Goal: Task Accomplishment & Management: Manage account settings

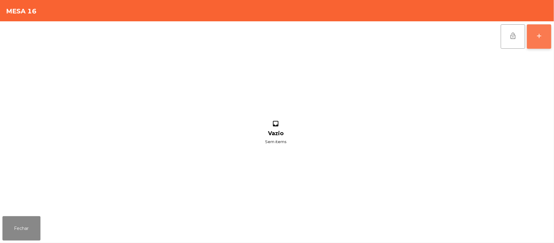
click at [537, 35] on div "add" at bounding box center [538, 35] width 7 height 7
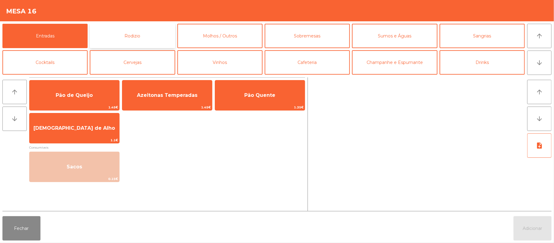
click at [140, 38] on button "Rodizio" at bounding box center [132, 36] width 85 height 24
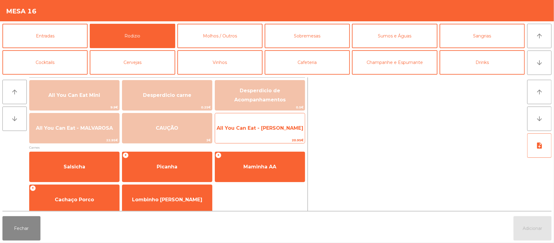
click at [288, 133] on span "All You Can Eat - [PERSON_NAME]" at bounding box center [260, 128] width 90 height 16
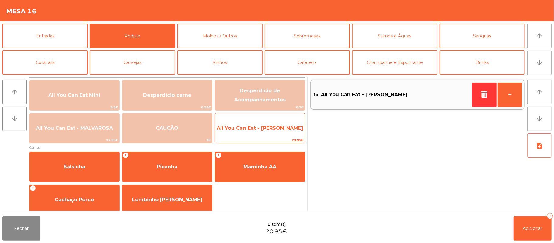
click at [283, 125] on span "All You Can Eat - [PERSON_NAME]" at bounding box center [260, 128] width 87 height 6
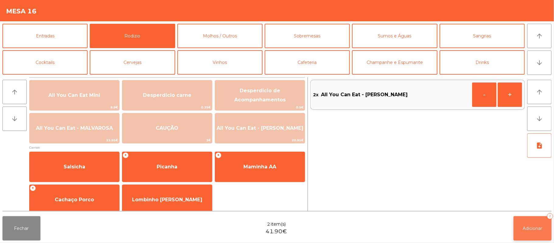
click at [529, 226] on span "Adicionar" at bounding box center [532, 227] width 19 height 5
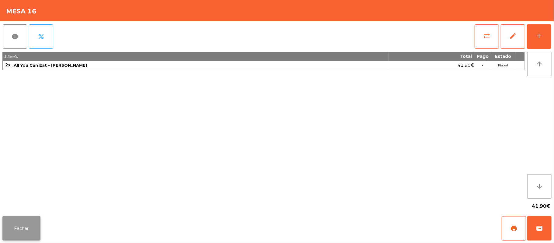
click at [21, 216] on button "Fechar" at bounding box center [21, 228] width 38 height 24
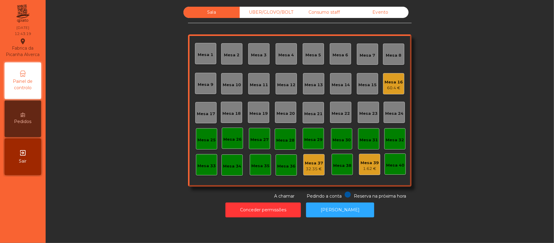
click at [262, 116] on div "Mesa 19" at bounding box center [258, 112] width 21 height 21
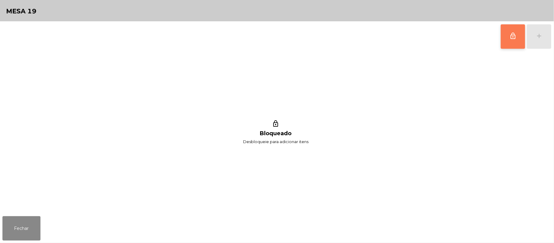
click at [505, 38] on button "lock_outline" at bounding box center [513, 36] width 24 height 24
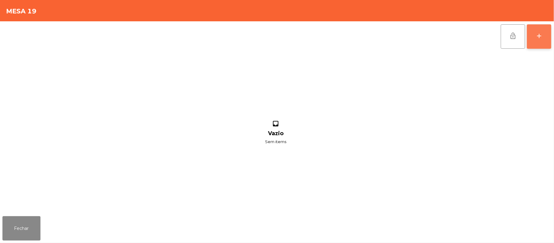
click at [532, 35] on button "add" at bounding box center [539, 36] width 24 height 24
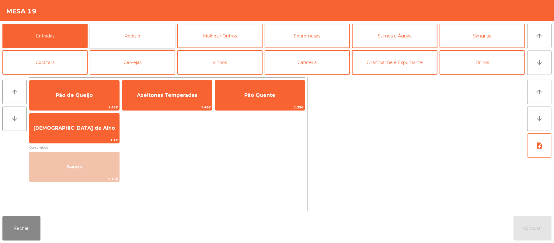
click at [148, 38] on button "Rodizio" at bounding box center [132, 36] width 85 height 24
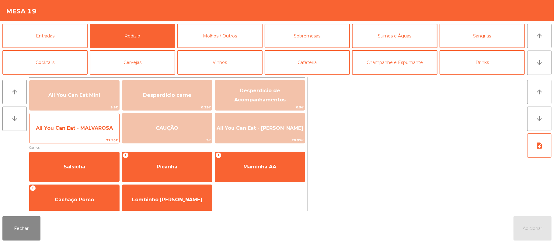
click at [85, 130] on span "All You Can Eat - MALVAROSA" at bounding box center [74, 128] width 77 height 6
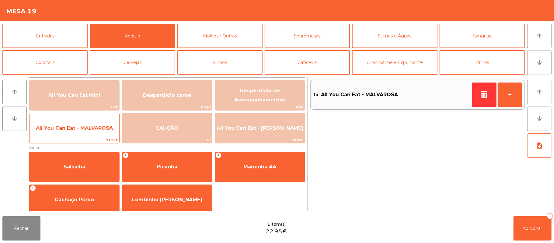
click at [86, 127] on span "All You Can Eat - MALVAROSA" at bounding box center [74, 128] width 77 height 6
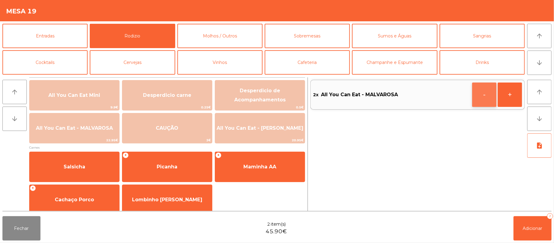
click at [482, 98] on button "-" at bounding box center [484, 94] width 24 height 24
click at [477, 94] on button "button" at bounding box center [484, 94] width 24 height 24
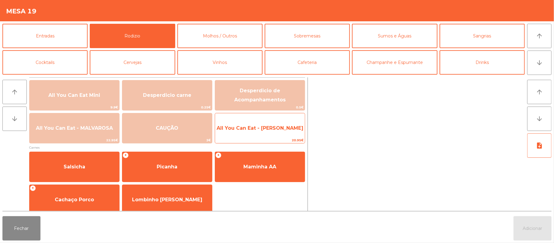
click at [276, 134] on span "All You Can Eat - [PERSON_NAME]" at bounding box center [260, 128] width 90 height 16
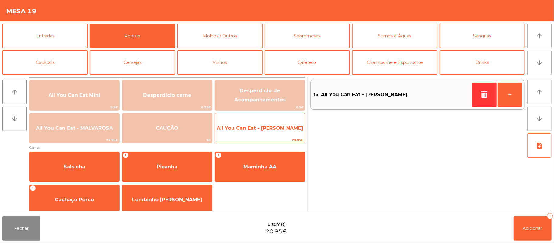
click at [276, 129] on span "All You Can Eat - [PERSON_NAME]" at bounding box center [260, 128] width 87 height 6
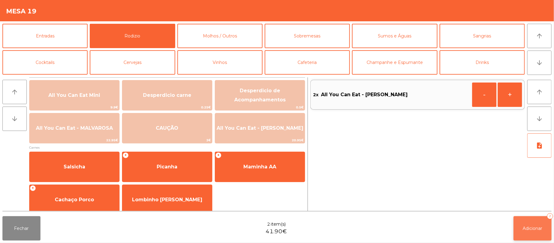
click at [521, 225] on button "Adicionar 2" at bounding box center [532, 228] width 38 height 24
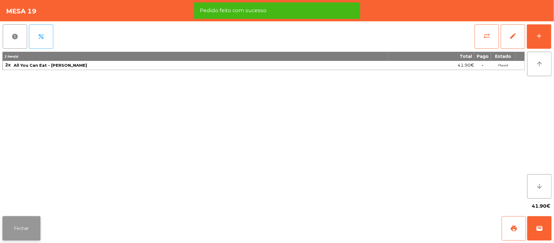
click at [22, 228] on button "Fechar" at bounding box center [21, 228] width 38 height 24
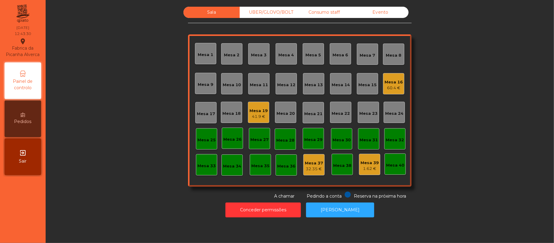
click at [388, 90] on div "60.4 €" at bounding box center [393, 88] width 18 height 6
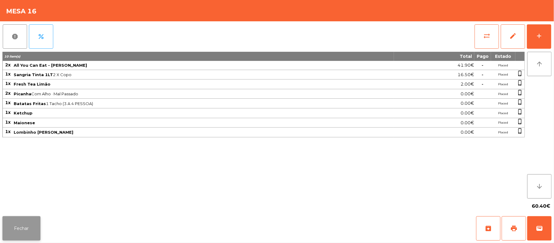
click at [21, 228] on button "Fechar" at bounding box center [21, 228] width 38 height 24
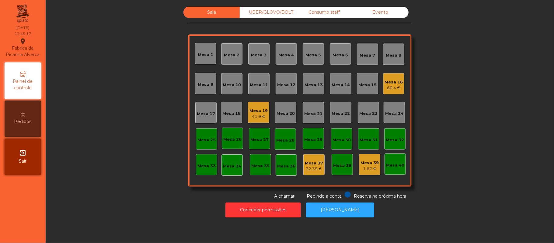
click at [476, 146] on div "Sala UBER/[GEOGRAPHIC_DATA]/BOLT Consumo staff Evento Mesa 1 Mesa 2 [GEOGRAPHIC…" at bounding box center [300, 103] width 492 height 193
click at [341, 109] on div "Mesa 22" at bounding box center [340, 112] width 18 height 9
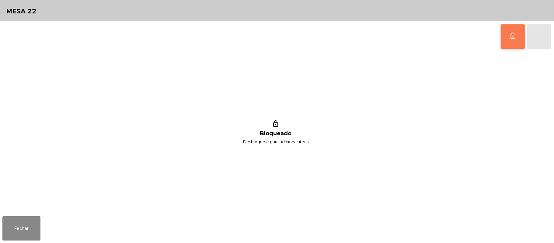
click at [506, 41] on button "lock_outline" at bounding box center [513, 36] width 24 height 24
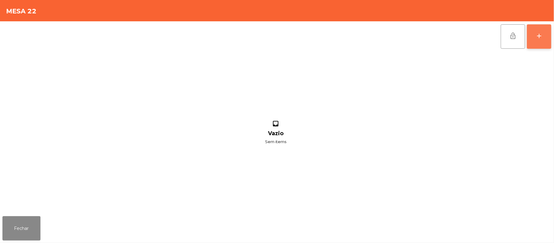
click at [542, 35] on div "add" at bounding box center [538, 35] width 7 height 7
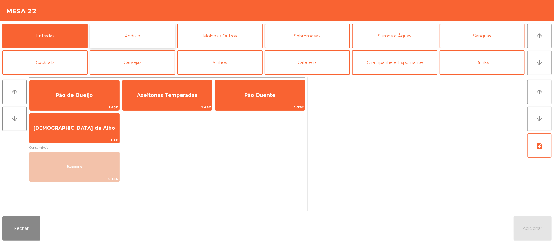
click at [141, 38] on button "Rodizio" at bounding box center [132, 36] width 85 height 24
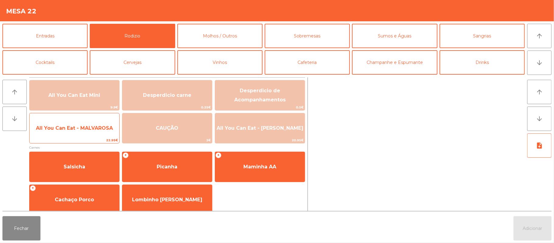
click at [85, 132] on span "All You Can Eat - MALVAROSA" at bounding box center [75, 128] width 90 height 16
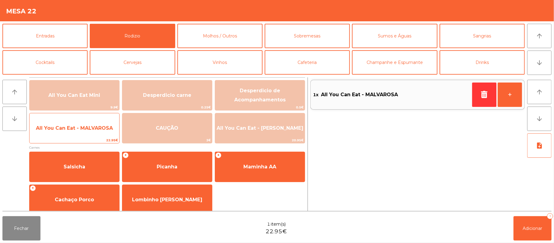
click at [87, 128] on span "All You Can Eat - MALVAROSA" at bounding box center [74, 128] width 77 height 6
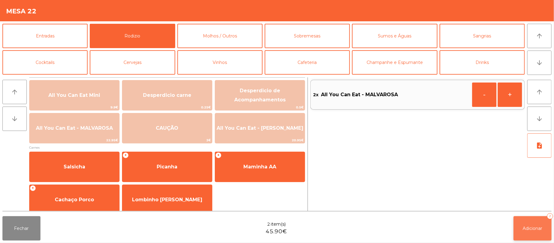
click at [534, 224] on button "Adicionar 2" at bounding box center [532, 228] width 38 height 24
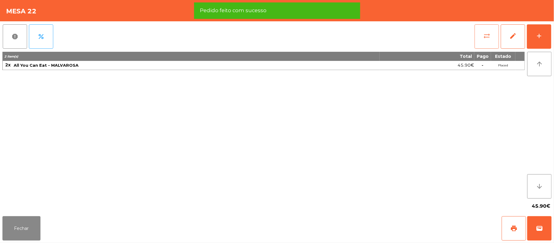
click at [484, 38] on span "sync_alt" at bounding box center [486, 35] width 7 height 7
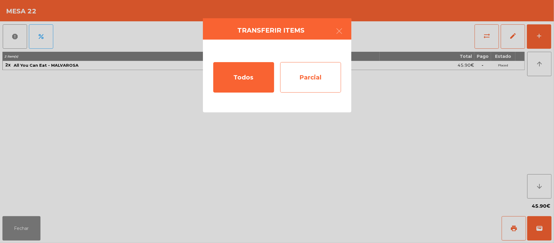
click at [308, 70] on div "Parcial" at bounding box center [310, 77] width 61 height 30
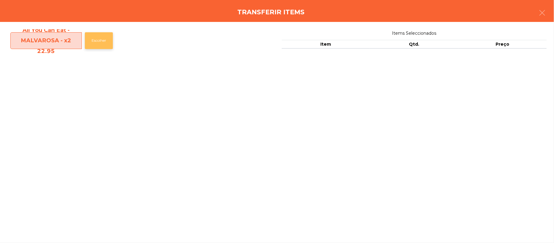
click at [110, 41] on button "Escolher" at bounding box center [99, 40] width 28 height 17
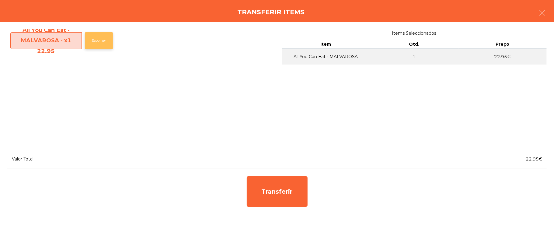
click at [104, 43] on button "Escolher" at bounding box center [99, 40] width 28 height 17
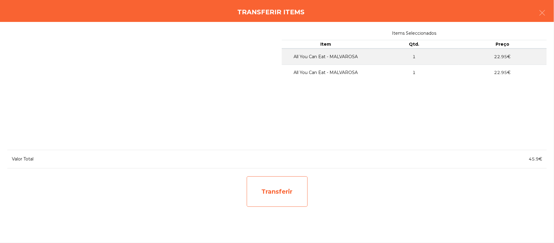
click at [290, 188] on div "Transferir" at bounding box center [277, 191] width 61 height 30
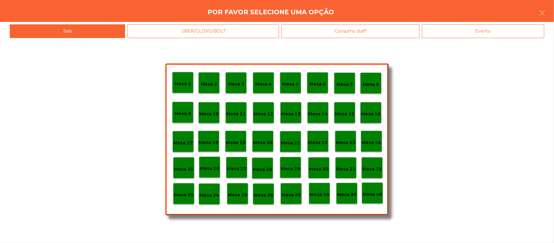
click at [317, 194] on p "Mesa 38" at bounding box center [319, 194] width 19 height 7
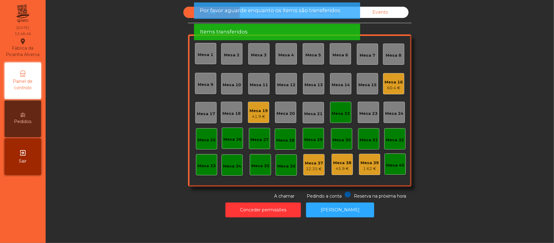
click at [340, 162] on div "Mesa 38" at bounding box center [342, 163] width 18 height 6
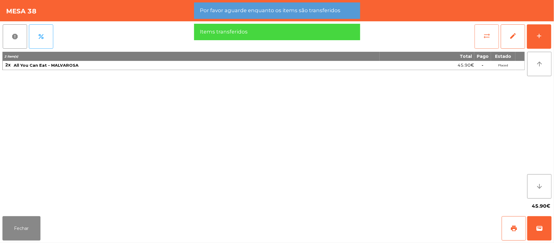
click at [483, 37] on span "sync_alt" at bounding box center [486, 35] width 7 height 7
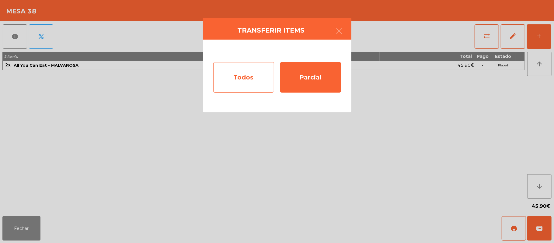
click at [253, 78] on div "Todos" at bounding box center [243, 77] width 61 height 30
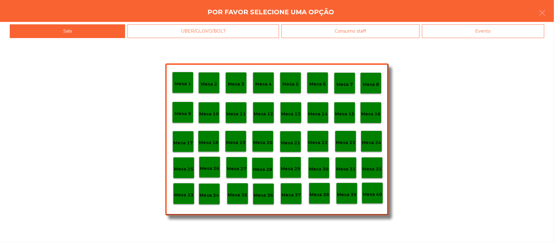
click at [293, 188] on div "Mesa 37" at bounding box center [290, 193] width 21 height 21
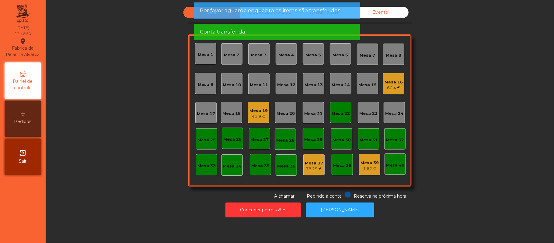
click at [338, 110] on div "Mesa 22" at bounding box center [340, 113] width 18 height 6
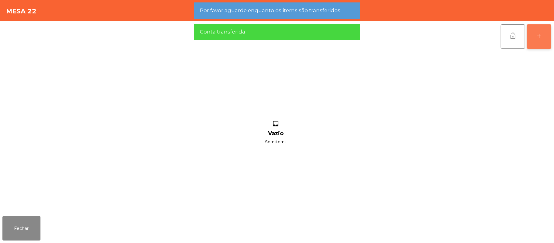
click at [536, 38] on div "add" at bounding box center [538, 35] width 7 height 7
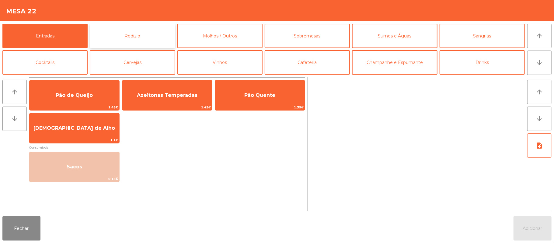
click at [155, 36] on button "Rodizio" at bounding box center [132, 36] width 85 height 24
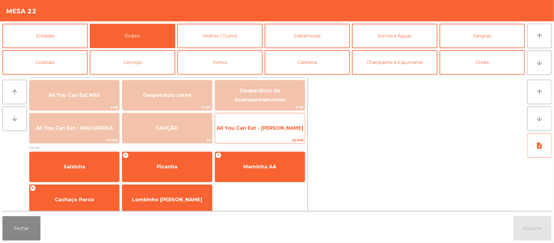
click at [252, 133] on span "All You Can Eat - [PERSON_NAME]" at bounding box center [260, 128] width 90 height 16
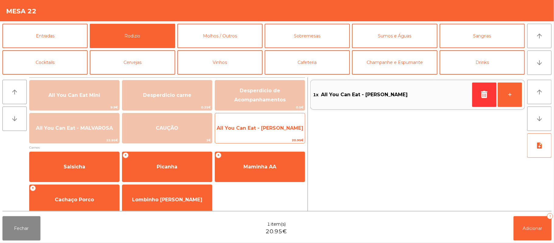
click at [251, 129] on span "All You Can Eat - [PERSON_NAME]" at bounding box center [260, 128] width 87 height 6
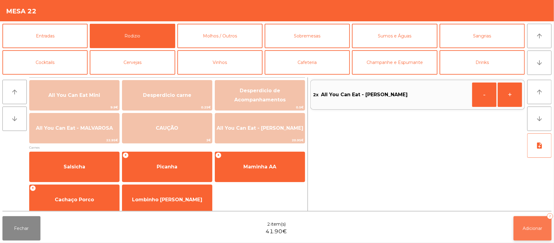
click at [522, 217] on button "Adicionar 2" at bounding box center [532, 228] width 38 height 24
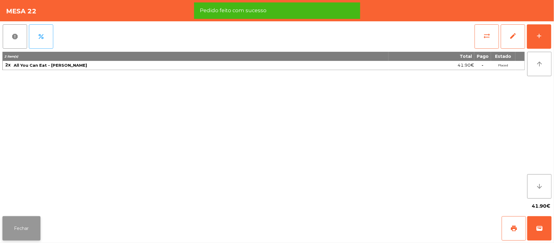
click at [23, 227] on button "Fechar" at bounding box center [21, 228] width 38 height 24
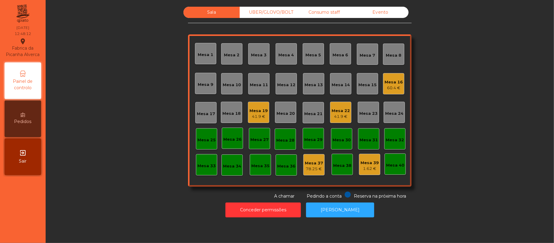
click at [331, 109] on div "Mesa 22" at bounding box center [340, 111] width 18 height 6
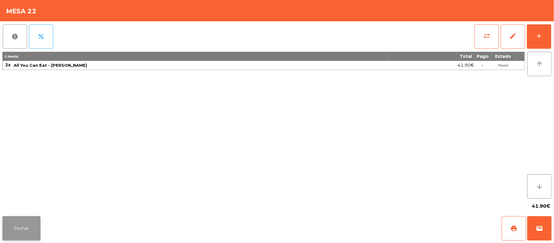
click at [23, 227] on button "Fechar" at bounding box center [21, 228] width 38 height 24
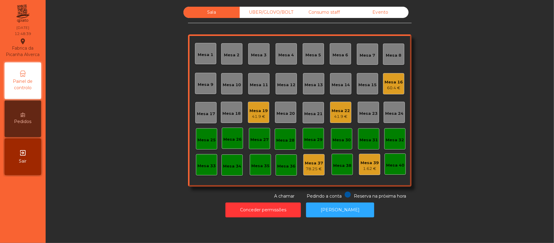
click at [252, 114] on div "41.9 €" at bounding box center [258, 116] width 18 height 6
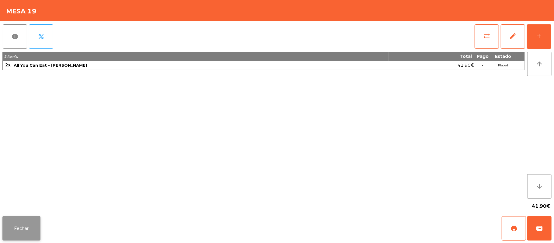
click at [21, 229] on button "Fechar" at bounding box center [21, 228] width 38 height 24
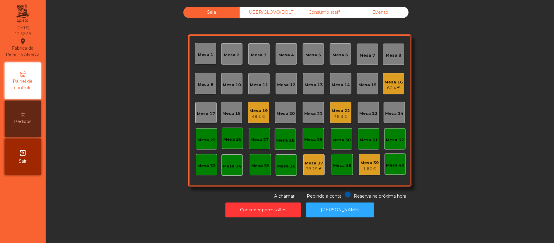
click at [256, 83] on div "Mesa 11" at bounding box center [259, 85] width 18 height 6
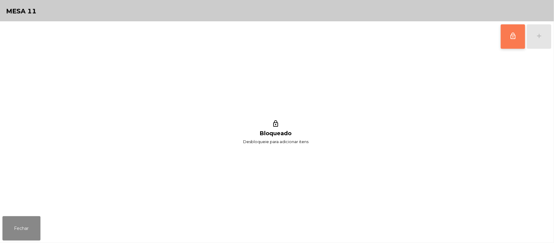
click at [509, 35] on span "lock_outline" at bounding box center [512, 35] width 7 height 7
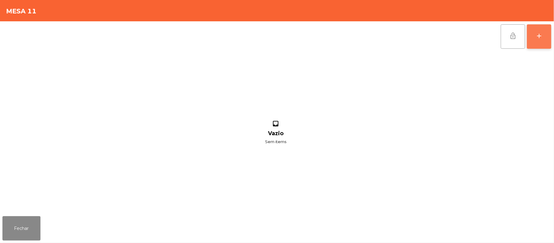
click at [538, 36] on div "add" at bounding box center [538, 35] width 7 height 7
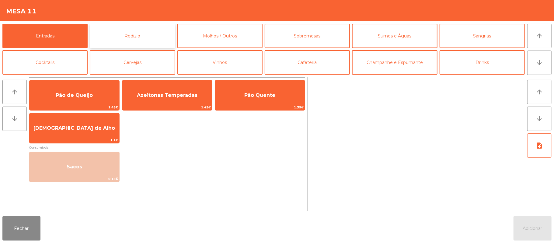
click at [143, 38] on button "Rodizio" at bounding box center [132, 36] width 85 height 24
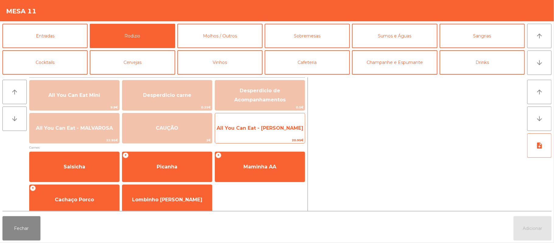
click at [281, 126] on span "All You Can Eat - [PERSON_NAME]" at bounding box center [260, 128] width 87 height 6
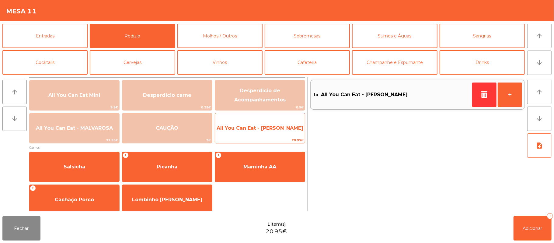
click at [279, 126] on span "All You Can Eat - [PERSON_NAME]" at bounding box center [260, 128] width 87 height 6
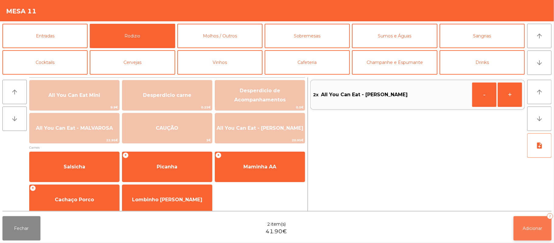
click at [520, 227] on button "Adicionar 2" at bounding box center [532, 228] width 38 height 24
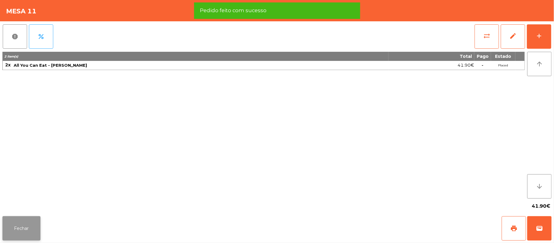
click at [21, 235] on button "Fechar" at bounding box center [21, 228] width 38 height 24
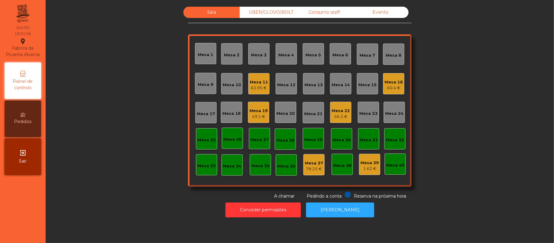
click at [340, 114] on div "46.3 €" at bounding box center [340, 116] width 18 height 6
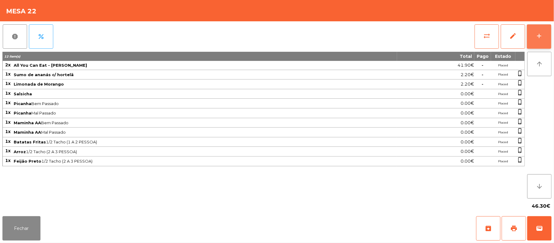
click at [534, 36] on button "add" at bounding box center [539, 36] width 24 height 24
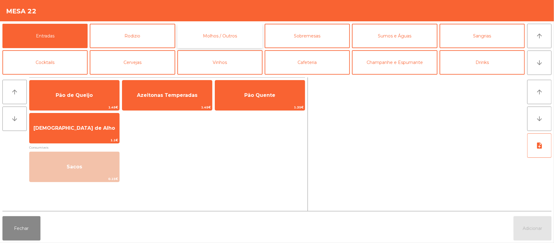
click at [238, 39] on button "Molhos / Outros" at bounding box center [219, 36] width 85 height 24
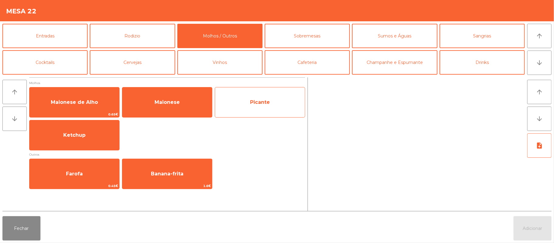
click at [264, 100] on span "Picante" at bounding box center [260, 102] width 20 height 6
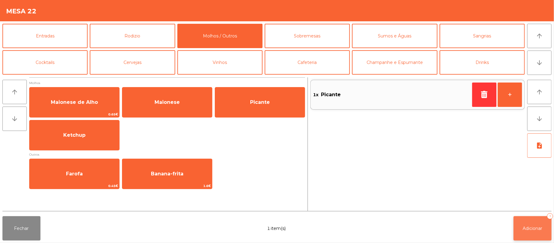
click at [534, 224] on button "Adicionar 1" at bounding box center [532, 228] width 38 height 24
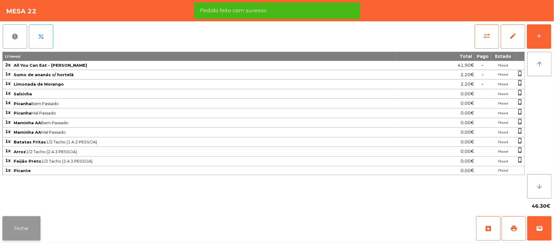
click at [19, 232] on button "Fechar" at bounding box center [21, 228] width 38 height 24
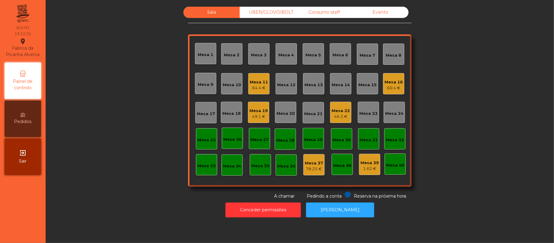
click at [276, 108] on div "Mesa 20" at bounding box center [285, 112] width 18 height 9
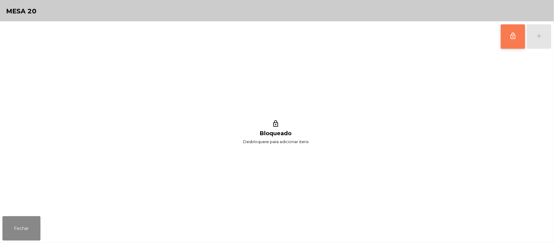
click at [508, 35] on button "lock_outline" at bounding box center [513, 36] width 24 height 24
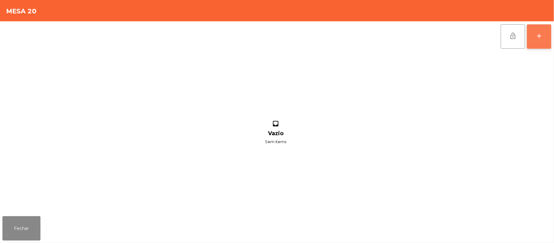
click at [547, 28] on button "add" at bounding box center [539, 36] width 24 height 24
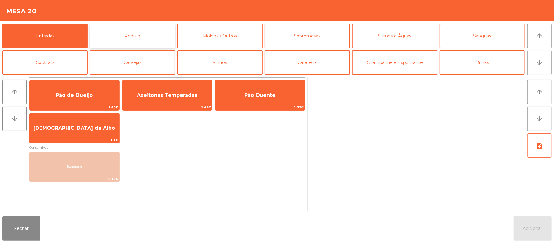
click at [154, 33] on button "Rodizio" at bounding box center [132, 36] width 85 height 24
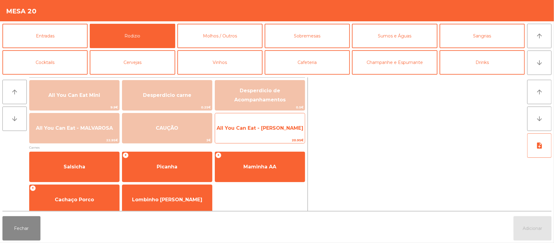
click at [290, 129] on span "All You Can Eat - [PERSON_NAME]" at bounding box center [260, 128] width 87 height 6
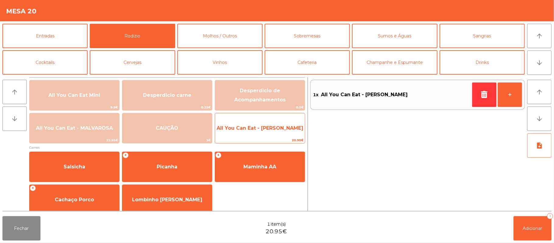
click at [287, 128] on span "All You Can Eat - [PERSON_NAME]" at bounding box center [260, 128] width 87 height 6
click at [280, 132] on span "All You Can Eat - [PERSON_NAME]" at bounding box center [260, 128] width 90 height 16
click at [277, 130] on span "All You Can Eat - [PERSON_NAME]" at bounding box center [260, 128] width 87 height 6
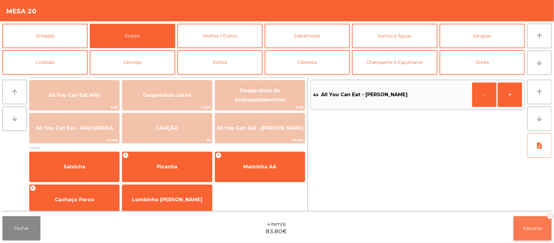
click at [527, 216] on button "Adicionar 4" at bounding box center [532, 228] width 38 height 24
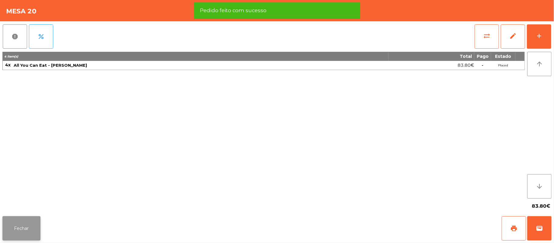
click at [18, 228] on button "Fechar" at bounding box center [21, 228] width 38 height 24
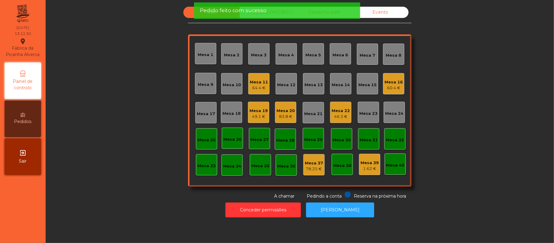
click at [291, 109] on div "Mesa 20 83.8 €" at bounding box center [285, 112] width 21 height 21
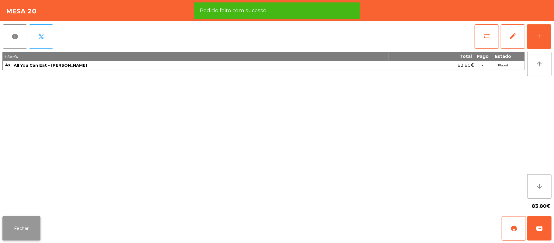
click at [21, 227] on button "Fechar" at bounding box center [21, 228] width 38 height 24
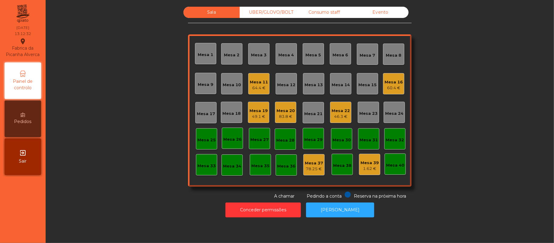
click at [343, 112] on div "Mesa 22" at bounding box center [340, 111] width 18 height 6
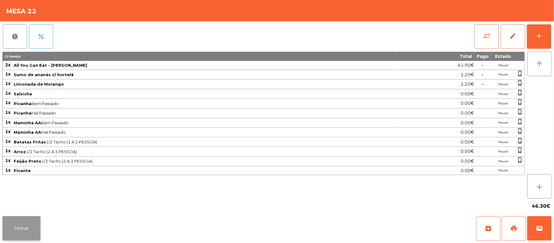
click at [20, 229] on button "Fechar" at bounding box center [21, 228] width 38 height 24
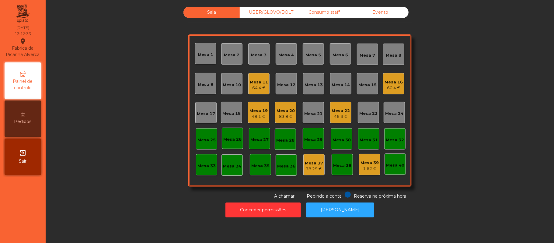
click at [260, 108] on div "Mesa 19" at bounding box center [258, 111] width 18 height 6
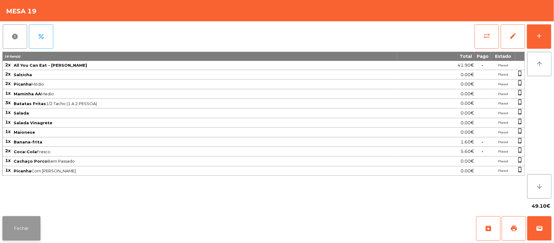
click at [22, 229] on button "Fechar" at bounding box center [21, 228] width 38 height 24
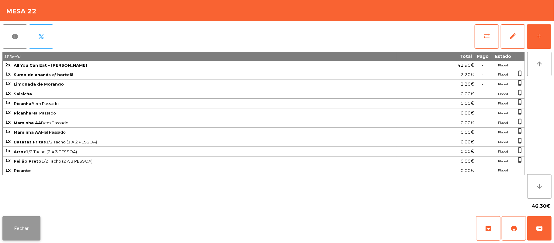
click at [18, 232] on button "Fechar" at bounding box center [21, 228] width 38 height 24
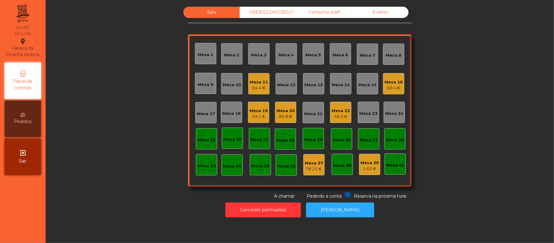
click at [255, 110] on div "Mesa 19" at bounding box center [258, 111] width 18 height 6
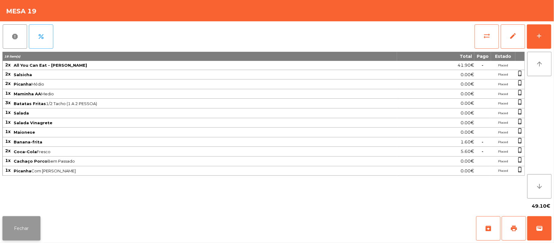
click at [19, 220] on button "Fechar" at bounding box center [21, 228] width 38 height 24
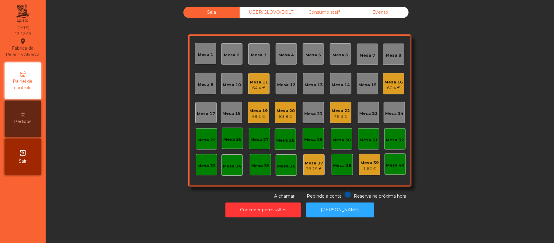
click at [287, 115] on div "83.8 €" at bounding box center [285, 116] width 18 height 6
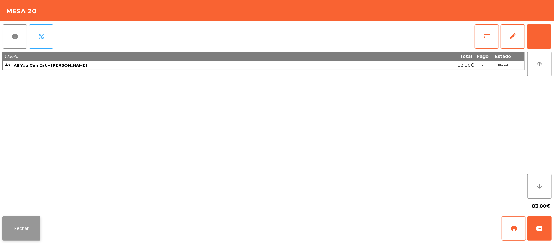
click at [27, 225] on button "Fechar" at bounding box center [21, 228] width 38 height 24
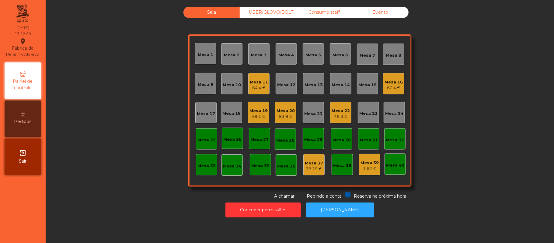
click at [336, 111] on div "Mesa 22" at bounding box center [340, 111] width 18 height 6
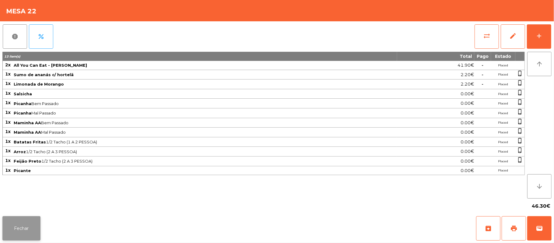
click at [21, 232] on button "Fechar" at bounding box center [21, 228] width 38 height 24
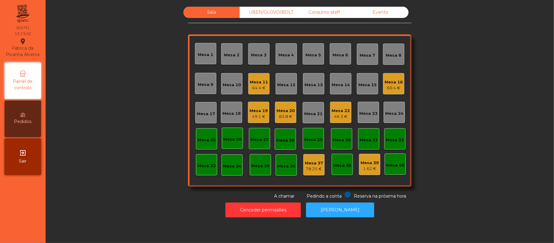
click at [288, 110] on div "Mesa 20" at bounding box center [285, 111] width 18 height 6
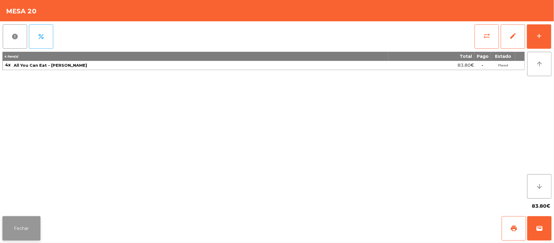
click at [30, 225] on button "Fechar" at bounding box center [21, 228] width 38 height 24
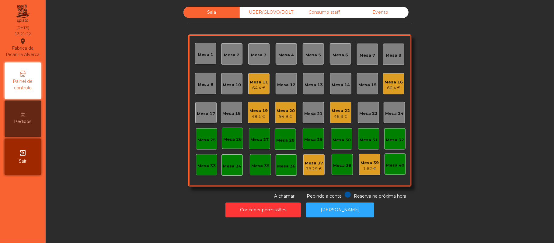
click at [337, 117] on div "46.3 €" at bounding box center [340, 116] width 18 height 6
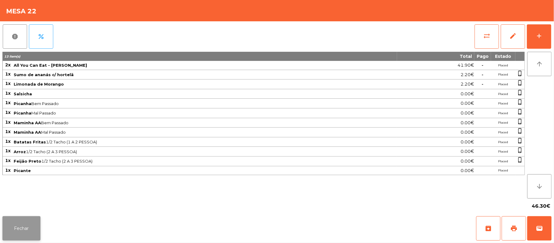
click at [31, 225] on button "Fechar" at bounding box center [21, 228] width 38 height 24
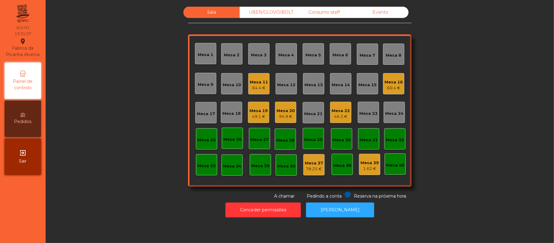
click at [252, 113] on div "49.1 €" at bounding box center [258, 116] width 18 height 6
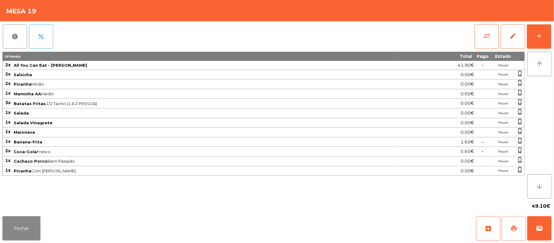
click at [508, 225] on button "print" at bounding box center [514, 228] width 24 height 24
click at [19, 223] on button "Fechar" at bounding box center [21, 228] width 38 height 24
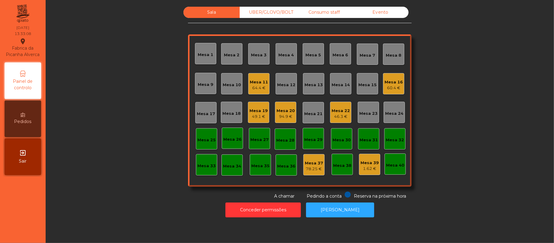
click at [253, 111] on div "Mesa 19" at bounding box center [258, 111] width 18 height 6
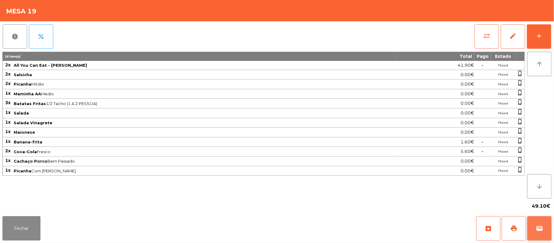
click at [548, 225] on button "wallet" at bounding box center [539, 228] width 24 height 24
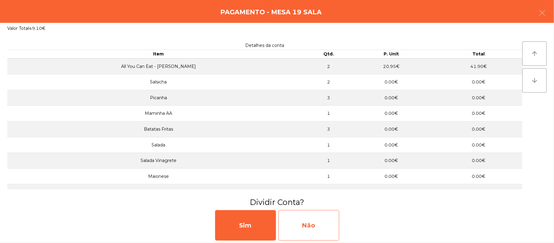
click at [315, 225] on div "Não" at bounding box center [308, 225] width 61 height 30
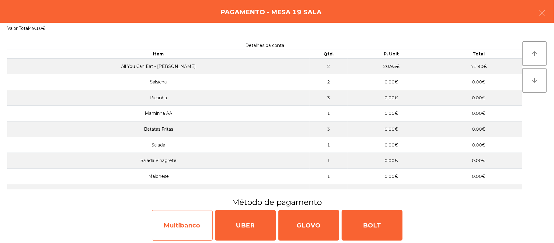
click at [183, 224] on div "Multibanco" at bounding box center [182, 225] width 61 height 30
select select "**"
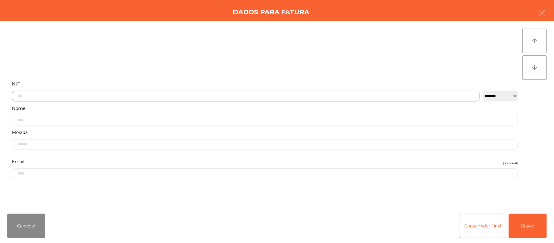
click at [223, 95] on input "text" at bounding box center [245, 96] width 467 height 11
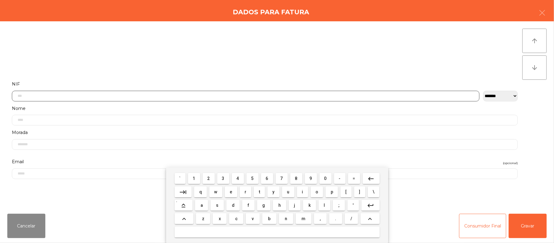
scroll to position [51, 0]
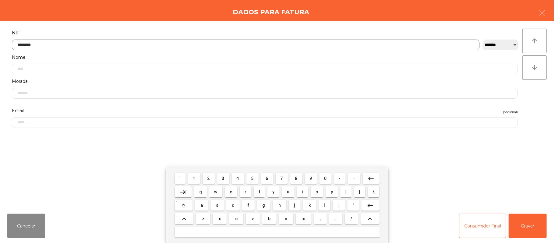
type input "*********"
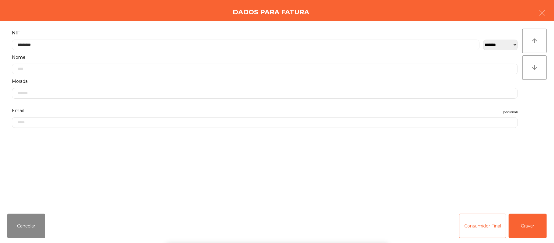
click at [530, 219] on div "` 1 2 3 4 5 6 7 8 9 0 - = keyboard_backspace keyboard_tab q w e r t y u i o p […" at bounding box center [277, 204] width 554 height 75
click at [530, 225] on button "Gravar" at bounding box center [527, 225] width 38 height 24
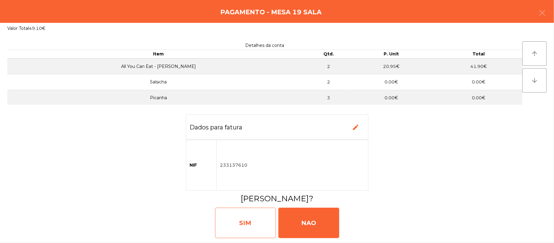
click at [251, 218] on div "SIM" at bounding box center [245, 222] width 61 height 30
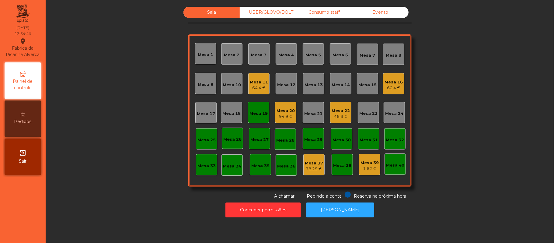
click at [256, 109] on div "Mesa 19" at bounding box center [258, 112] width 18 height 9
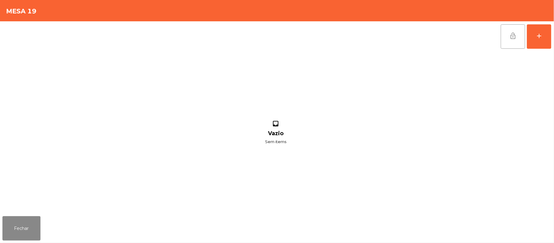
click at [513, 36] on span "lock_open" at bounding box center [512, 35] width 7 height 7
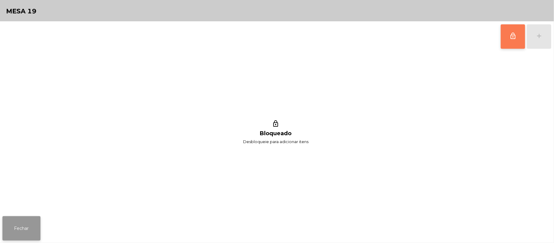
click at [30, 224] on button "Fechar" at bounding box center [21, 228] width 38 height 24
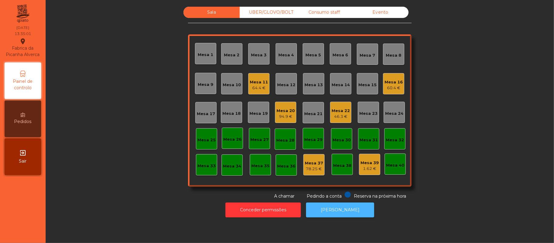
click at [340, 210] on button "[PERSON_NAME]" at bounding box center [340, 209] width 68 height 15
click at [272, 13] on div "UBER/GLOVO/BOLT" at bounding box center [268, 12] width 56 height 11
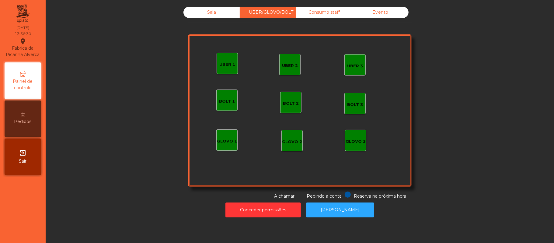
click at [223, 65] on div "UBER 1" at bounding box center [227, 64] width 16 height 6
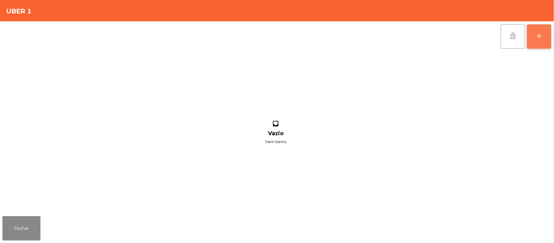
click at [538, 37] on div "add" at bounding box center [538, 35] width 7 height 7
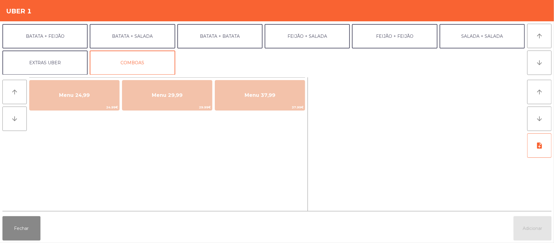
scroll to position [26, 0]
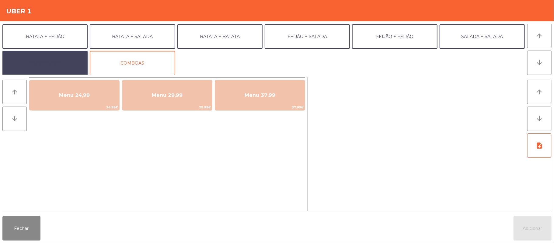
click at [60, 65] on button "EXTRAS UBER" at bounding box center [44, 63] width 85 height 24
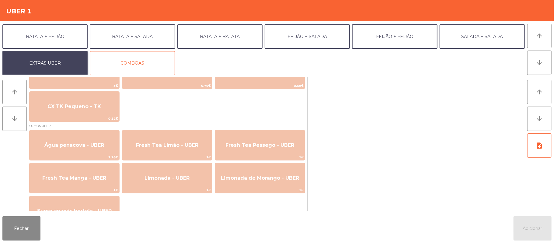
scroll to position [479, 0]
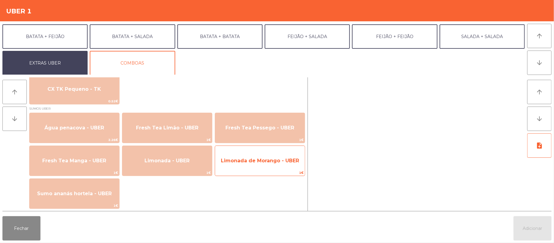
click at [262, 162] on span "Limonada de Morango - UBER" at bounding box center [260, 161] width 78 height 6
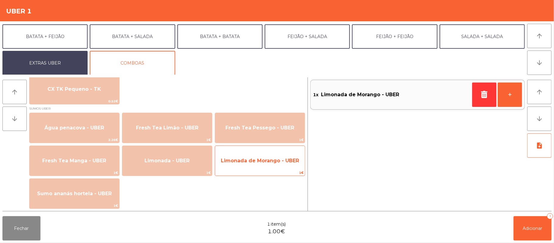
scroll to position [0, 0]
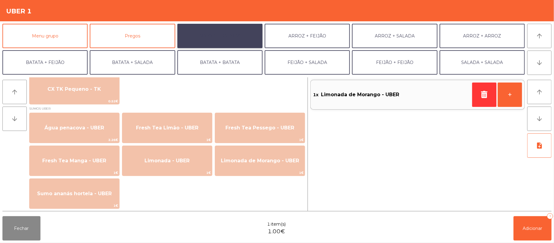
click at [223, 36] on button "ARROZ + BATATAS" at bounding box center [219, 36] width 85 height 24
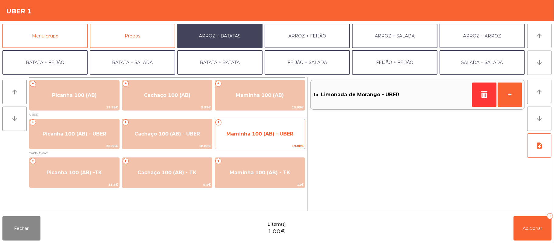
click at [257, 136] on span "Maminha 100 (AB) - UBER" at bounding box center [259, 134] width 67 height 6
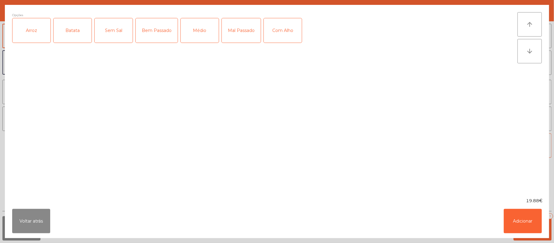
click at [29, 29] on div "Arroz" at bounding box center [31, 30] width 38 height 24
click at [72, 30] on div "Batata" at bounding box center [73, 30] width 38 height 24
click at [201, 30] on div "Médio" at bounding box center [200, 30] width 38 height 24
click at [521, 218] on button "Adicionar" at bounding box center [523, 221] width 38 height 24
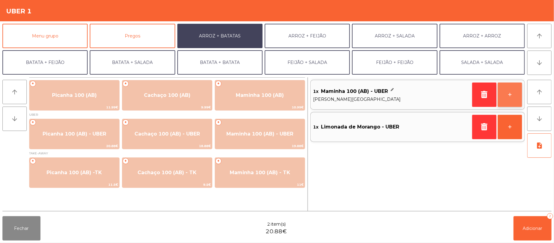
click at [509, 95] on button "+" at bounding box center [510, 94] width 24 height 24
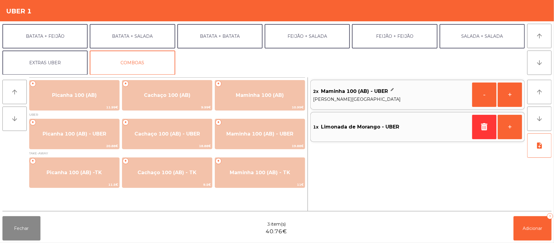
scroll to position [26, 0]
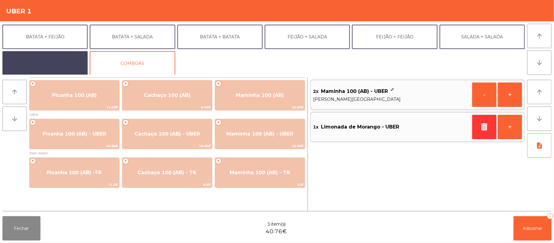
click at [54, 64] on button "EXTRAS UBER" at bounding box center [44, 63] width 85 height 24
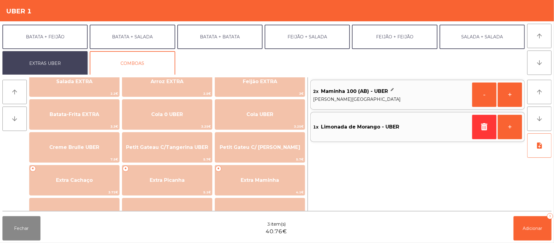
scroll to position [87, 0]
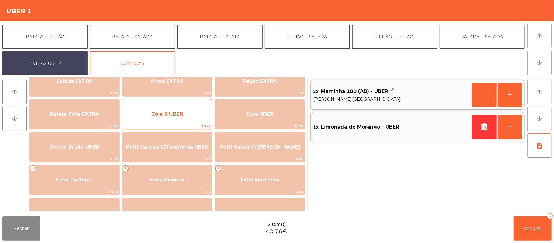
click at [167, 117] on span "Cola 0 UBER" at bounding box center [167, 114] width 90 height 16
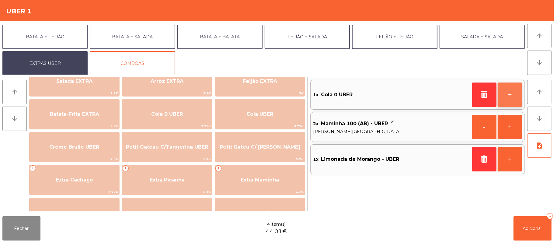
click at [510, 95] on button "+" at bounding box center [510, 94] width 24 height 24
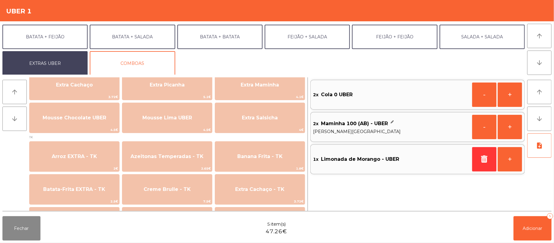
scroll to position [181, 0]
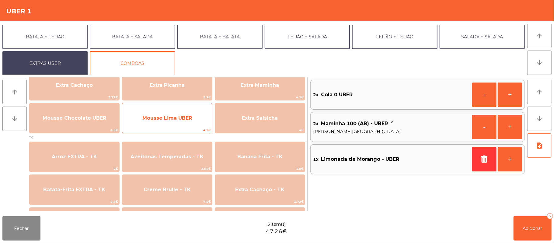
click at [167, 119] on span "Mousse Lima UBER" at bounding box center [167, 118] width 50 height 6
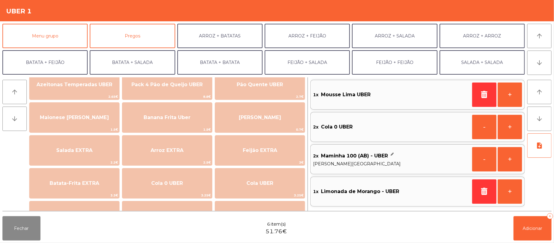
scroll to position [2, 0]
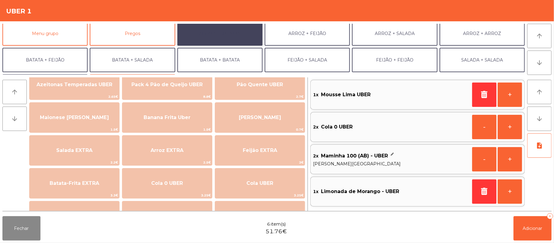
click at [228, 33] on button "ARROZ + BATATAS" at bounding box center [219, 33] width 85 height 24
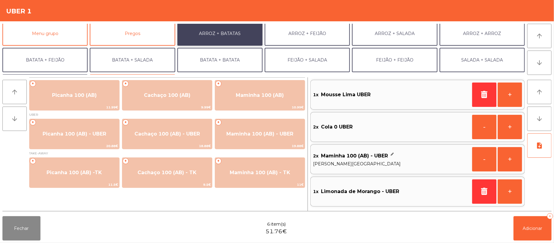
scroll to position [0, 0]
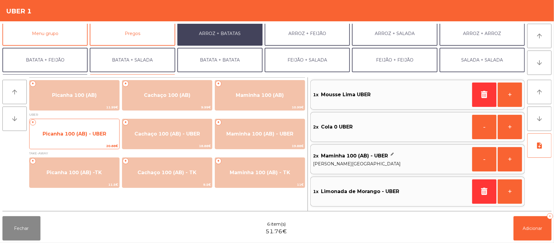
click at [61, 134] on span "Picanha 100 (AB) - UBER" at bounding box center [75, 134] width 64 height 6
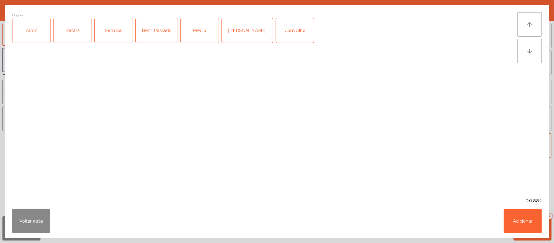
click at [34, 29] on div "Arroz" at bounding box center [31, 30] width 38 height 24
click at [75, 28] on div "Batata" at bounding box center [73, 30] width 38 height 24
click at [205, 33] on div "Medio" at bounding box center [200, 30] width 38 height 24
click at [527, 216] on button "Adicionar" at bounding box center [523, 221] width 38 height 24
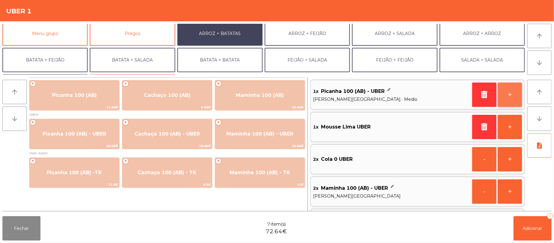
click at [507, 95] on button "+" at bounding box center [510, 94] width 24 height 24
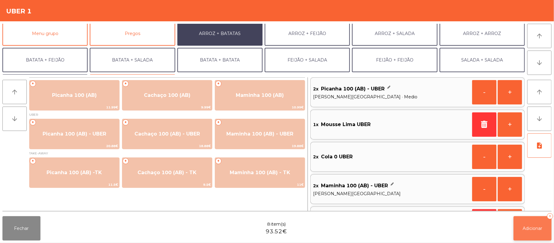
click at [531, 227] on span "Adicionar" at bounding box center [532, 227] width 19 height 5
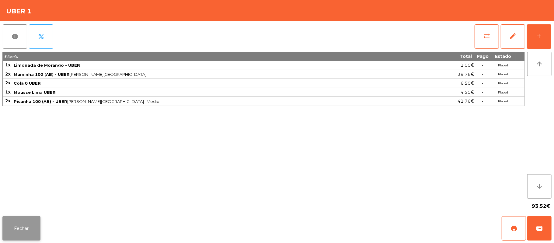
click at [3, 234] on button "Fechar" at bounding box center [21, 228] width 38 height 24
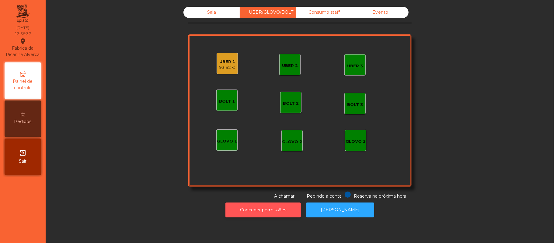
click at [279, 210] on button "Conceder permissões" at bounding box center [262, 209] width 75 height 15
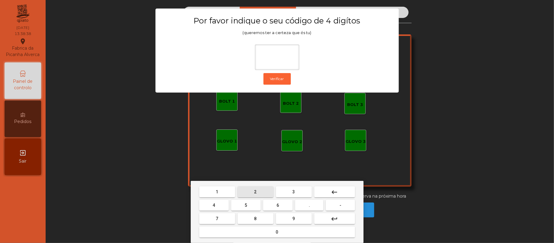
click at [251, 190] on button "2" at bounding box center [256, 191] width 36 height 11
click at [286, 205] on button "6" at bounding box center [278, 205] width 30 height 11
click at [217, 192] on span "1" at bounding box center [217, 191] width 2 height 5
click at [251, 210] on button "5" at bounding box center [246, 205] width 30 height 11
type input "****"
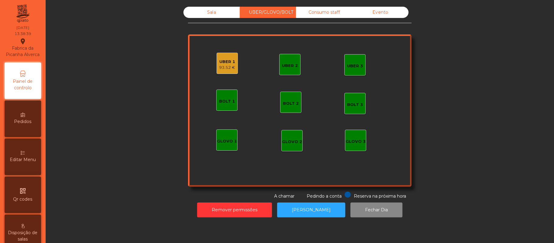
click at [221, 66] on div "93.52 €" at bounding box center [227, 67] width 16 height 6
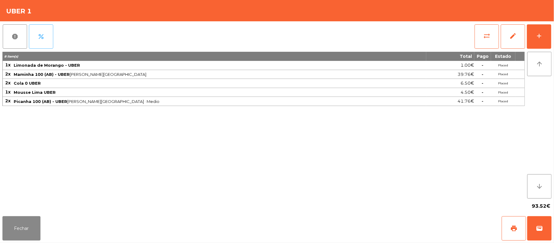
click at [44, 38] on span "percent" at bounding box center [40, 36] width 7 height 7
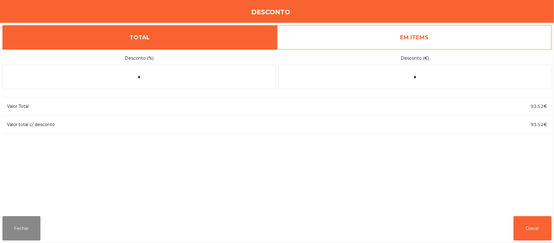
click at [423, 40] on link "EM ITEMS" at bounding box center [414, 37] width 275 height 24
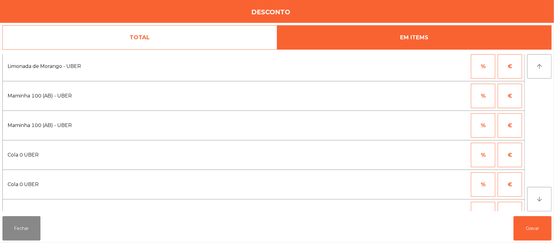
scroll to position [0, 0]
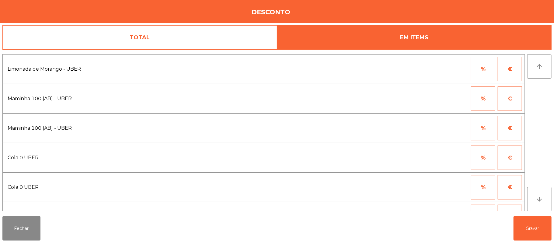
click at [480, 95] on button "%" at bounding box center [483, 98] width 24 height 24
click at [462, 100] on input "*" at bounding box center [453, 98] width 30 height 24
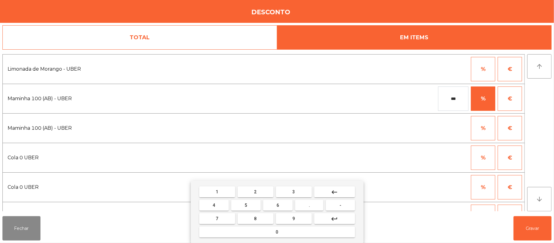
type input "***"
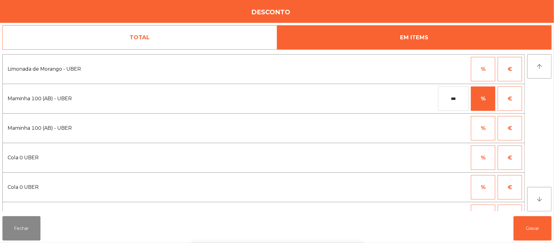
click at [533, 228] on div "1 2 3 keyboard_backspace 4 5 6 . - 7 8 9 keyboard_return 0" at bounding box center [277, 212] width 554 height 62
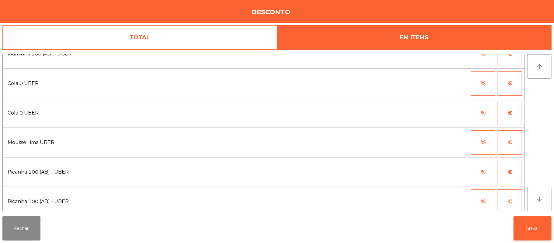
scroll to position [80, 0]
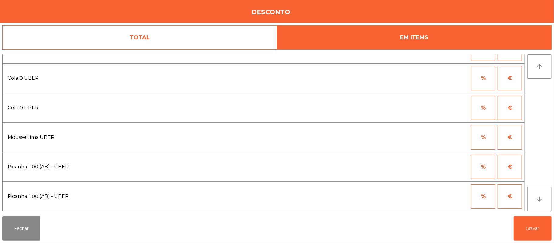
click at [480, 168] on button "%" at bounding box center [483, 166] width 24 height 24
click at [456, 166] on input "*" at bounding box center [453, 166] width 30 height 24
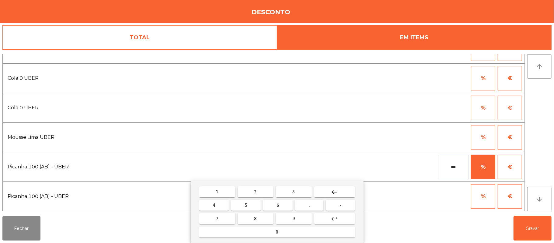
type input "***"
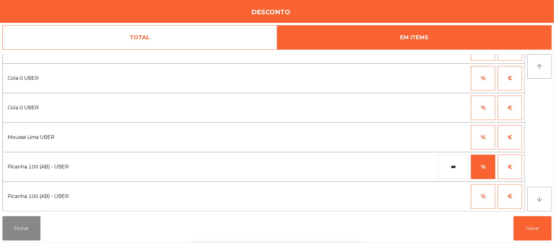
click at [549, 227] on div "1 2 3 keyboard_backspace 4 5 6 . - 7 8 9 keyboard_return 0" at bounding box center [277, 212] width 554 height 62
click at [533, 230] on button "Gravar" at bounding box center [532, 228] width 38 height 24
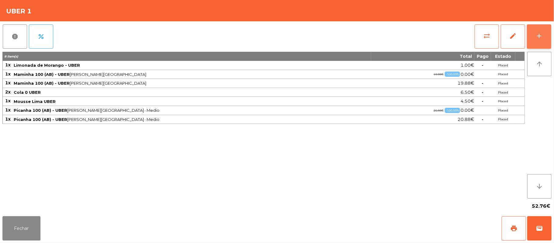
click at [537, 38] on div "add" at bounding box center [538, 35] width 7 height 7
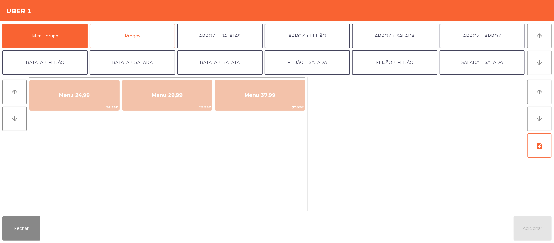
scroll to position [26, 0]
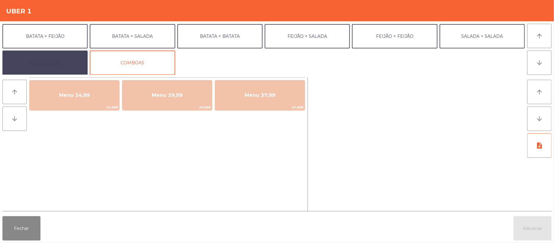
click at [53, 61] on button "EXTRAS UBER" at bounding box center [44, 62] width 85 height 24
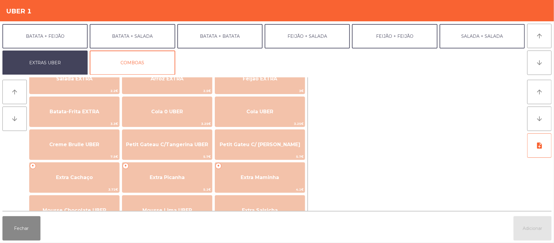
scroll to position [89, 0]
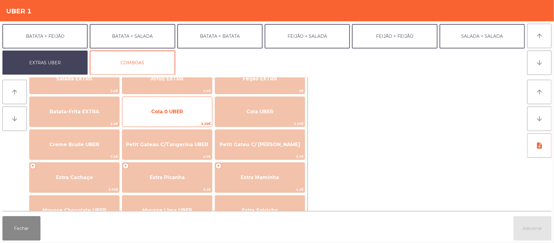
click at [182, 111] on span "Cola 0 UBER" at bounding box center [167, 112] width 32 height 6
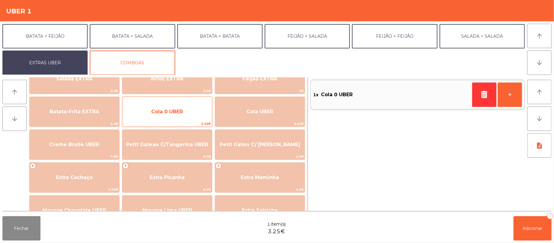
click at [182, 106] on span "Cola 0 UBER" at bounding box center [167, 111] width 90 height 16
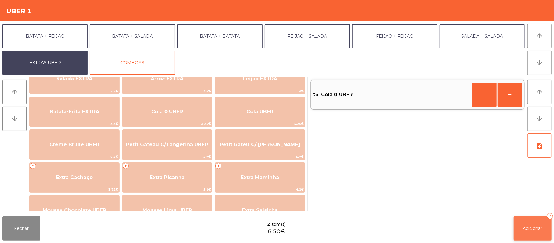
click at [524, 230] on span "Adicionar" at bounding box center [532, 227] width 19 height 5
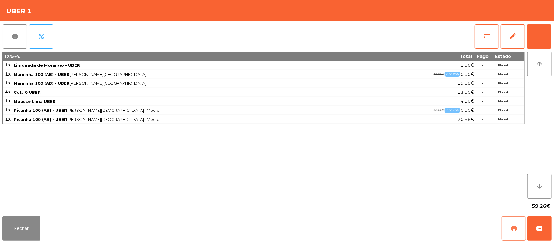
click at [504, 224] on button "print" at bounding box center [514, 228] width 24 height 24
click at [20, 218] on button "Fechar" at bounding box center [21, 228] width 38 height 24
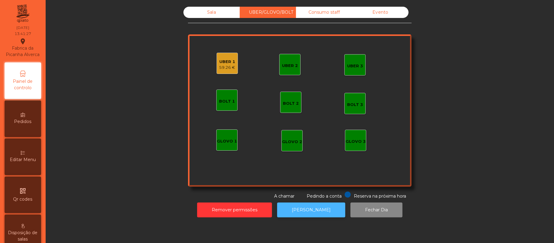
click at [307, 211] on button "[PERSON_NAME]" at bounding box center [311, 209] width 68 height 15
click at [223, 65] on div "59.26 €" at bounding box center [227, 67] width 16 height 6
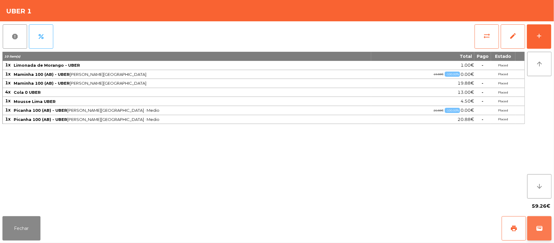
click at [537, 228] on span "wallet" at bounding box center [539, 227] width 7 height 7
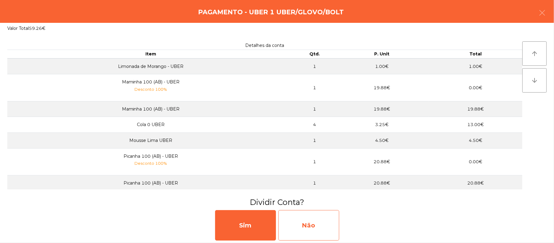
click at [327, 226] on div "Não" at bounding box center [308, 225] width 61 height 30
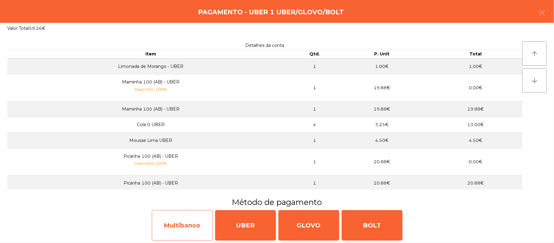
click at [185, 221] on div "Multibanco" at bounding box center [182, 225] width 61 height 30
select select "**"
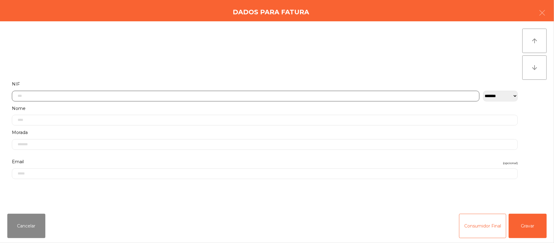
click at [183, 98] on input "text" at bounding box center [245, 96] width 467 height 11
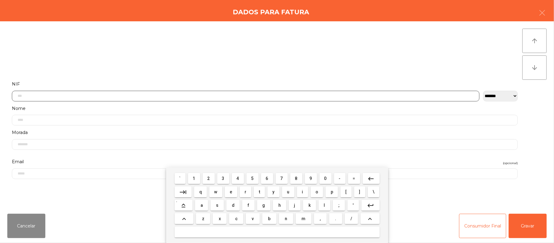
scroll to position [51, 0]
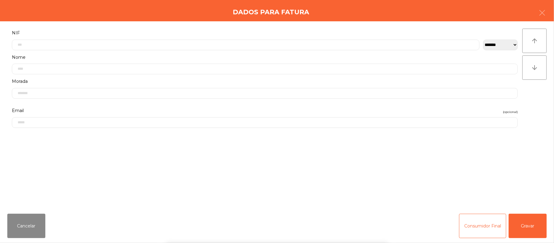
click at [23, 222] on div "` 1 2 3 4 5 6 7 8 9 0 - = keyboard_backspace keyboard_tab q w e r t y u i o p […" at bounding box center [277, 204] width 554 height 75
click at [27, 227] on button "Cancelar" at bounding box center [26, 225] width 38 height 24
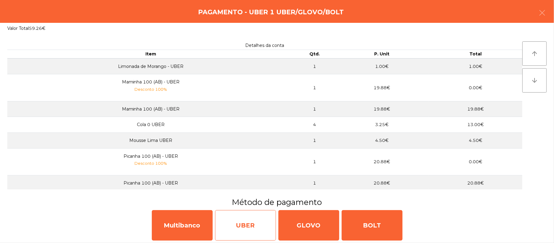
click at [246, 221] on div "UBER" at bounding box center [245, 225] width 61 height 30
select select "**"
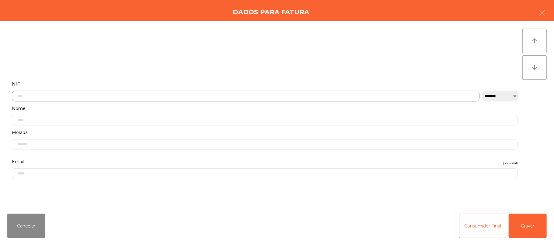
click at [179, 96] on input "text" at bounding box center [245, 96] width 467 height 11
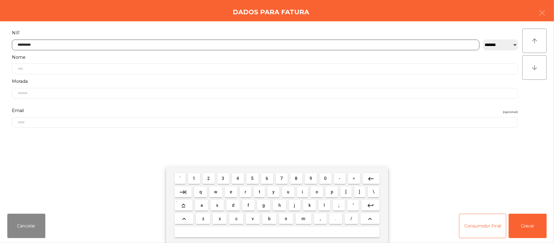
type input "*********"
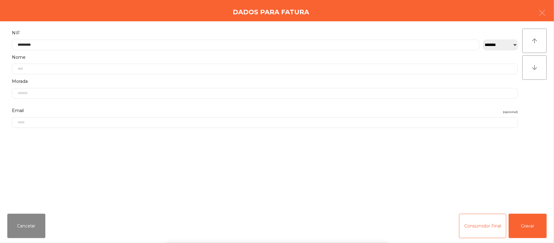
click at [529, 227] on div "` 1 2 3 4 5 6 7 8 9 0 - = keyboard_backspace keyboard_tab q w e r t y u i o p […" at bounding box center [277, 204] width 554 height 75
click at [524, 223] on button "Gravar" at bounding box center [527, 225] width 38 height 24
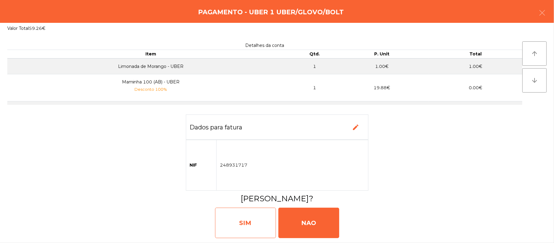
click at [237, 218] on div "SIM" at bounding box center [245, 222] width 61 height 30
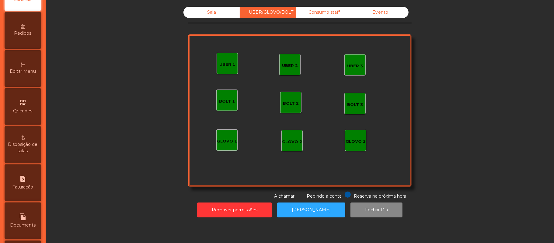
scroll to position [100, 0]
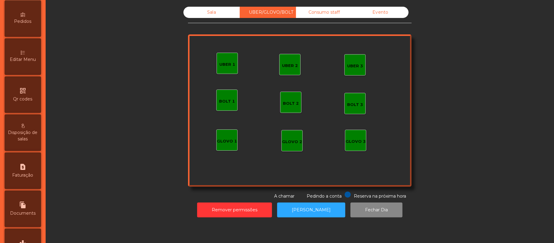
click at [24, 170] on icon "request_page" at bounding box center [22, 166] width 7 height 7
select select "**"
select select "****"
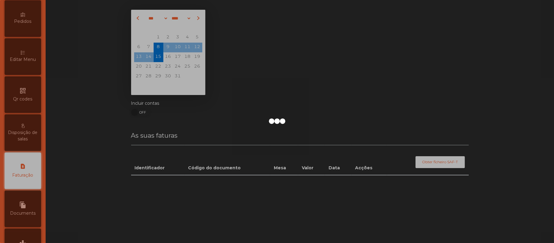
scroll to position [156, 0]
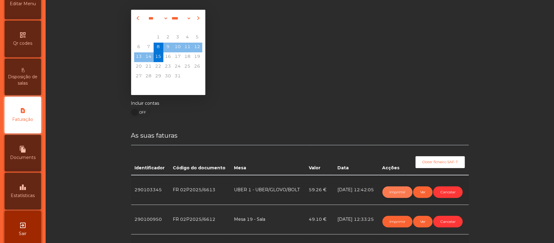
click at [386, 190] on button "Imprimir" at bounding box center [397, 192] width 30 height 12
click at [390, 189] on button "Imprimir" at bounding box center [397, 192] width 30 height 12
click at [387, 197] on button "Imprimir" at bounding box center [397, 192] width 30 height 12
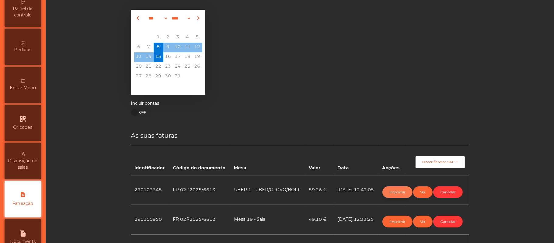
scroll to position [0, 0]
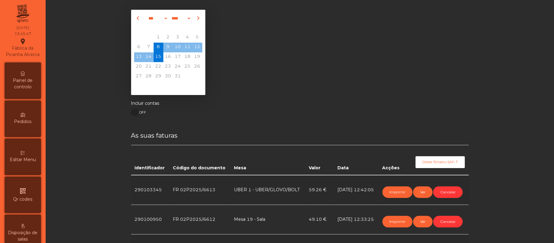
click at [23, 86] on span "Painel de controlo" at bounding box center [22, 83] width 33 height 13
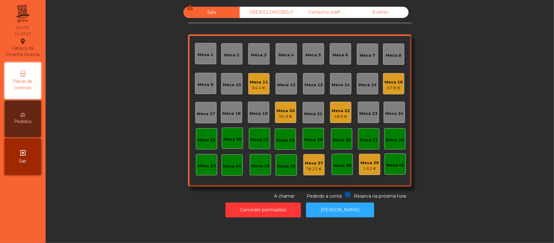
click at [387, 84] on div "Mesa 16" at bounding box center [393, 82] width 18 height 6
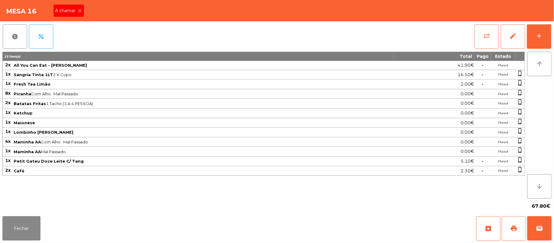
click at [74, 15] on div "A chamar" at bounding box center [69, 11] width 30 height 12
click at [31, 218] on button "Fechar" at bounding box center [21, 228] width 38 height 24
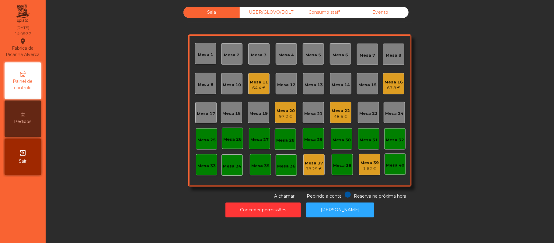
click at [390, 88] on div "67.8 €" at bounding box center [393, 88] width 18 height 6
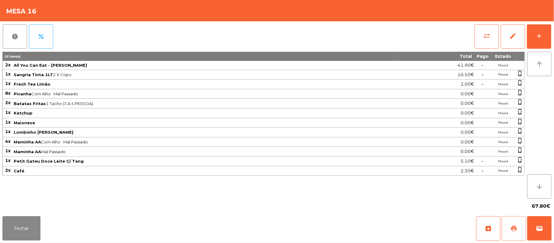
click at [509, 228] on button "print" at bounding box center [514, 228] width 24 height 24
click at [550, 222] on button "wallet" at bounding box center [539, 228] width 24 height 24
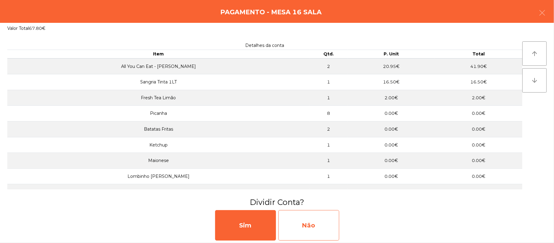
click at [319, 220] on div "Não" at bounding box center [308, 225] width 61 height 30
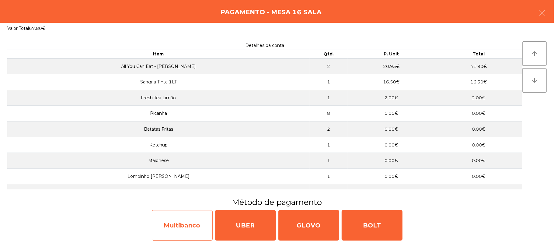
click at [192, 225] on div "Multibanco" at bounding box center [182, 225] width 61 height 30
select select "**"
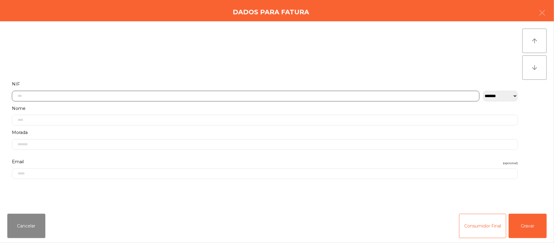
click at [199, 95] on input "text" at bounding box center [245, 96] width 467 height 11
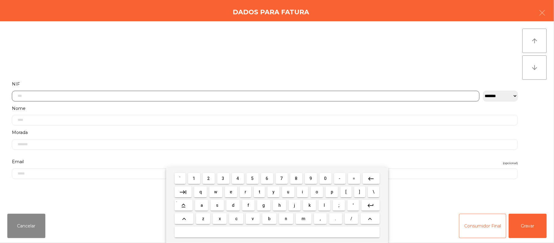
scroll to position [51, 0]
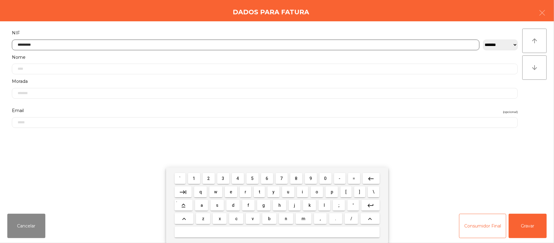
type input "*********"
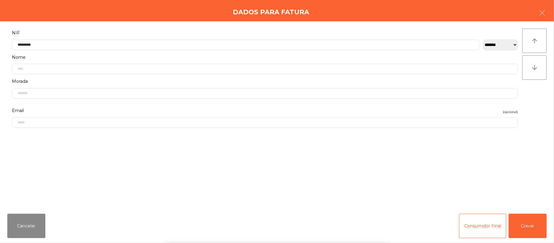
click at [529, 229] on div "` 1 2 3 4 5 6 7 8 9 0 - = keyboard_backspace keyboard_tab q w e r t y u i o p […" at bounding box center [277, 204] width 554 height 75
click at [530, 226] on button "Gravar" at bounding box center [527, 225] width 38 height 24
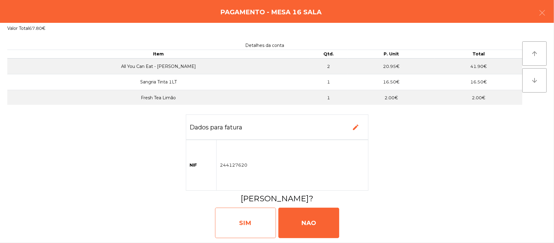
click at [249, 216] on div "SIM" at bounding box center [245, 222] width 61 height 30
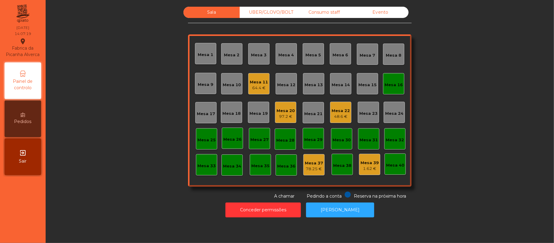
click at [387, 81] on div "Mesa 16" at bounding box center [393, 83] width 18 height 9
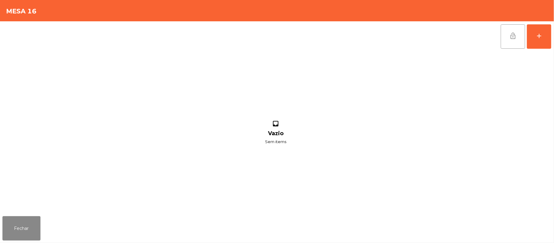
click at [506, 36] on button "lock_open" at bounding box center [513, 36] width 24 height 24
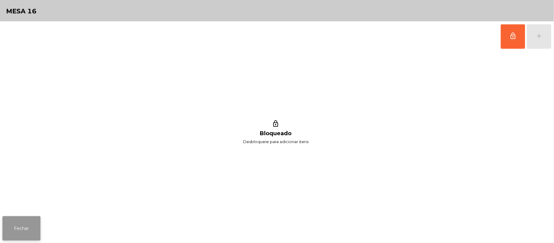
click at [21, 225] on button "Fechar" at bounding box center [21, 228] width 38 height 24
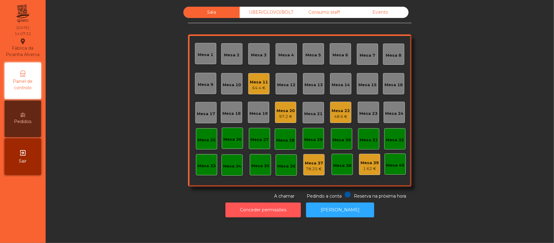
click at [269, 210] on button "Conceder permissões" at bounding box center [262, 209] width 75 height 15
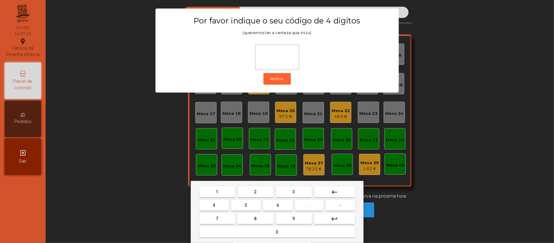
click at [256, 193] on span "2" at bounding box center [255, 191] width 2 height 5
click at [277, 204] on span "6" at bounding box center [278, 205] width 2 height 5
click at [216, 189] on span "1" at bounding box center [217, 191] width 2 height 5
click at [241, 200] on button "5" at bounding box center [246, 205] width 30 height 11
type input "****"
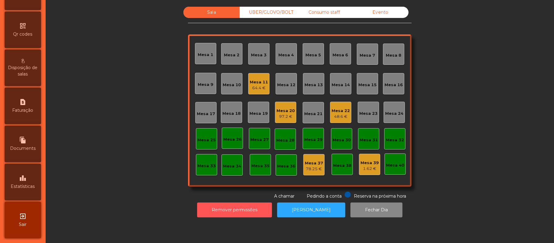
scroll to position [171, 0]
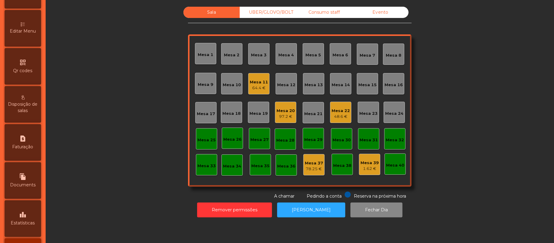
click at [33, 143] on div "request_page Faturação" at bounding box center [23, 142] width 36 height 36
select select "**"
select select "****"
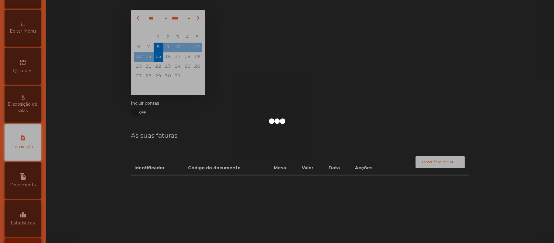
scroll to position [156, 0]
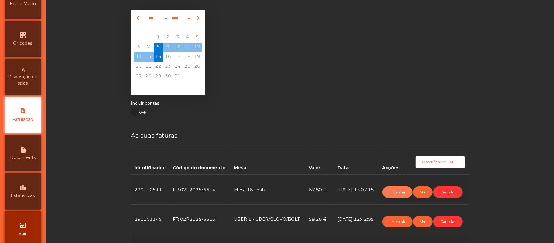
click at [388, 190] on button "Imprimir" at bounding box center [397, 192] width 30 height 12
click at [393, 220] on button "Imprimir" at bounding box center [397, 222] width 30 height 12
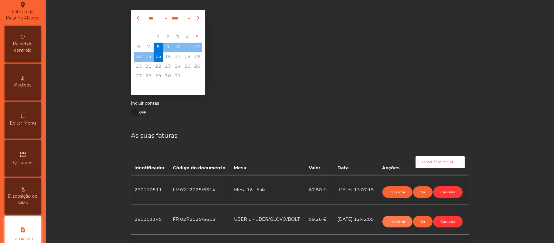
scroll to position [0, 0]
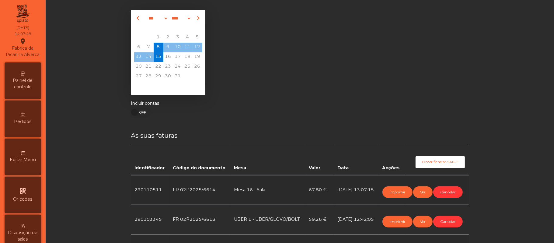
click at [30, 82] on div "Painel de controlo" at bounding box center [23, 80] width 36 height 36
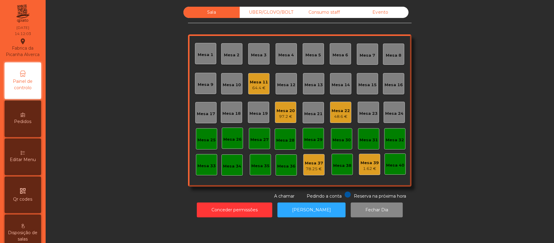
click at [335, 113] on div "48.6 €" at bounding box center [340, 116] width 18 height 6
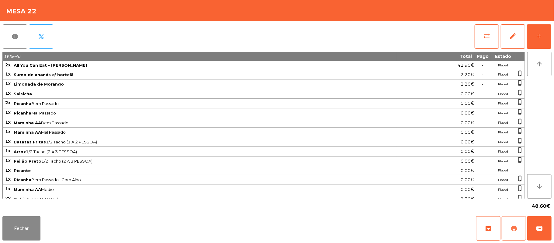
click at [508, 229] on button "print" at bounding box center [514, 228] width 24 height 24
click at [550, 223] on button "wallet" at bounding box center [539, 228] width 24 height 24
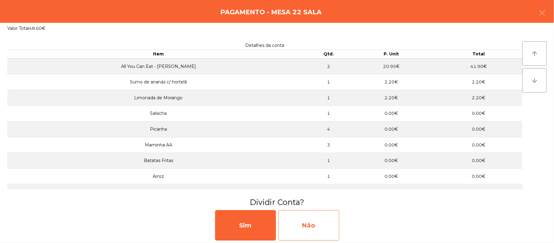
click at [324, 222] on div "Não" at bounding box center [308, 225] width 61 height 30
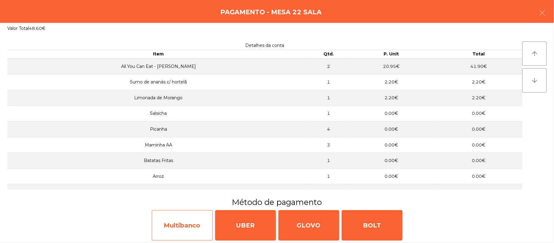
click at [172, 223] on div "Multibanco" at bounding box center [182, 225] width 61 height 30
select select "**"
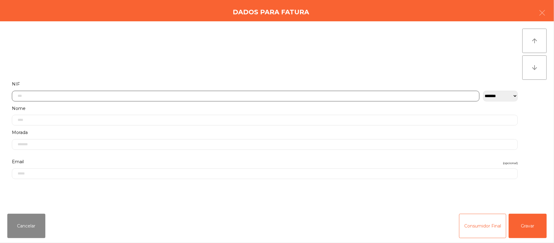
click at [105, 95] on input "text" at bounding box center [245, 96] width 467 height 11
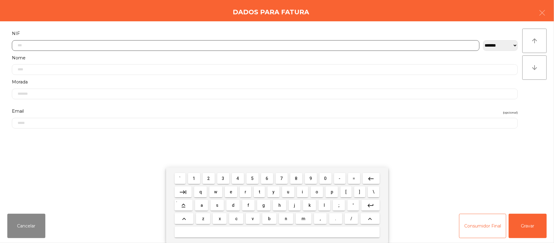
scroll to position [51, 0]
type input "*********"
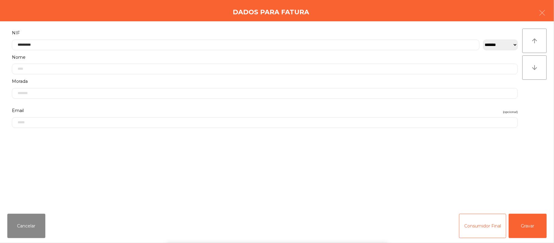
click at [531, 224] on div "` 1 2 3 4 5 6 7 8 9 0 - = keyboard_backspace keyboard_tab q w e r t y u i o p […" at bounding box center [277, 204] width 554 height 75
click at [529, 225] on button "Gravar" at bounding box center [527, 225] width 38 height 24
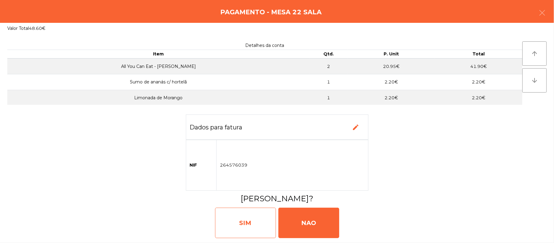
click at [248, 216] on div "SIM" at bounding box center [245, 222] width 61 height 30
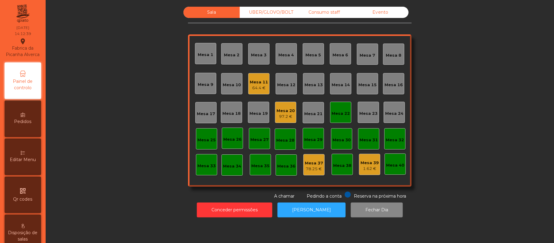
click at [336, 108] on div "Mesa 22" at bounding box center [340, 112] width 18 height 9
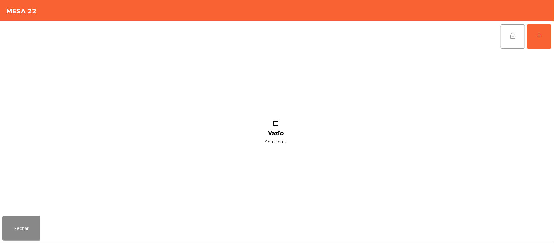
click at [511, 32] on span "lock_open" at bounding box center [512, 35] width 7 height 7
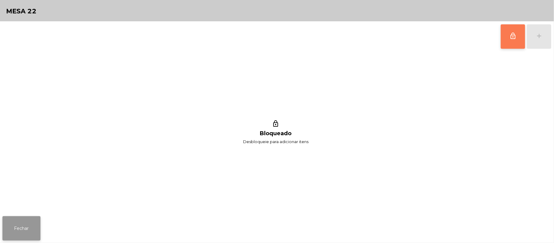
click at [13, 238] on button "Fechar" at bounding box center [21, 228] width 38 height 24
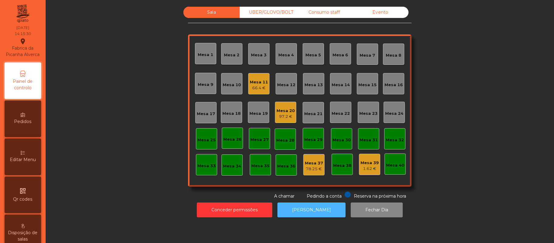
click at [318, 213] on button "[PERSON_NAME]" at bounding box center [311, 209] width 68 height 15
click at [280, 112] on div "Mesa 20" at bounding box center [285, 111] width 18 height 6
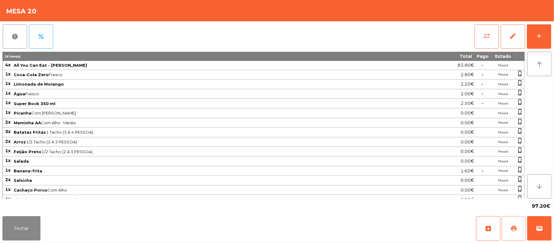
click at [508, 224] on button "print" at bounding box center [514, 228] width 24 height 24
click at [19, 225] on button "Fechar" at bounding box center [21, 228] width 38 height 24
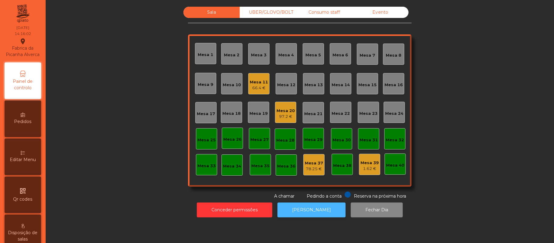
click at [313, 210] on button "[PERSON_NAME]" at bounding box center [311, 209] width 68 height 15
click at [281, 113] on div "97.2 €" at bounding box center [285, 116] width 18 height 6
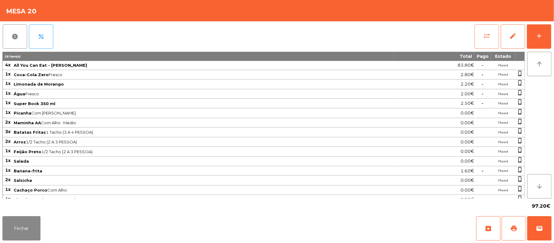
click at [475, 40] on button "sync_alt" at bounding box center [486, 36] width 24 height 24
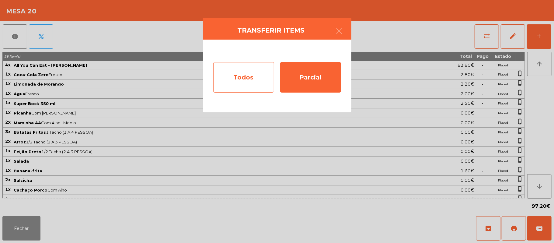
click at [246, 72] on div "Todos" at bounding box center [243, 77] width 61 height 30
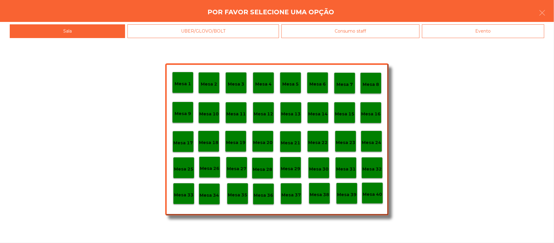
click at [482, 28] on div "Evento" at bounding box center [483, 31] width 122 height 14
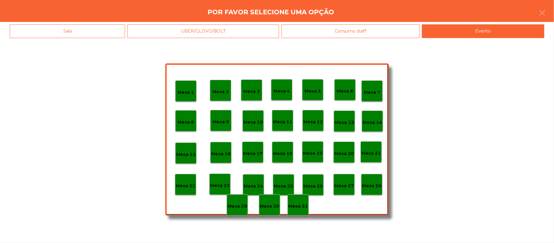
click at [373, 186] on p "Mesa 28" at bounding box center [371, 185] width 19 height 7
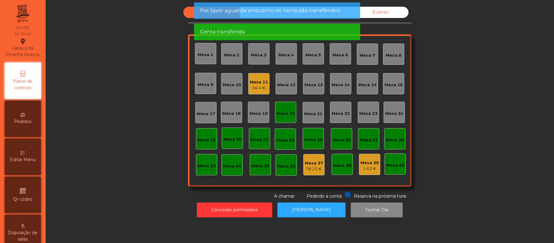
click at [290, 117] on div "Mesa 20" at bounding box center [285, 112] width 21 height 21
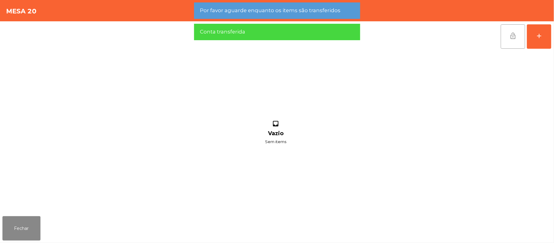
click at [508, 39] on button "lock_open" at bounding box center [513, 36] width 24 height 24
click at [21, 233] on button "Fechar" at bounding box center [21, 228] width 38 height 24
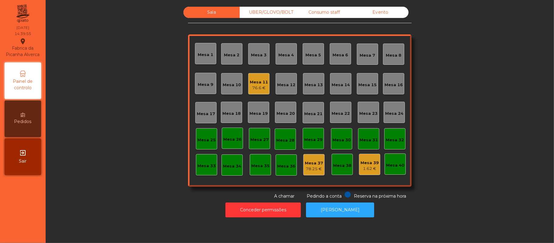
click at [260, 81] on div "Mesa 11" at bounding box center [259, 82] width 18 height 6
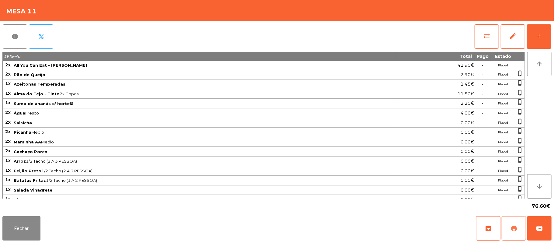
click at [513, 228] on span "print" at bounding box center [513, 227] width 7 height 7
click at [19, 218] on button "Fechar" at bounding box center [21, 228] width 38 height 24
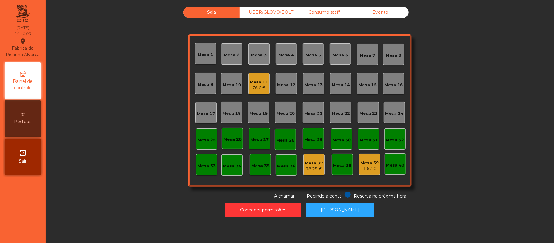
click at [329, 12] on div "Consumo staff" at bounding box center [324, 12] width 56 height 11
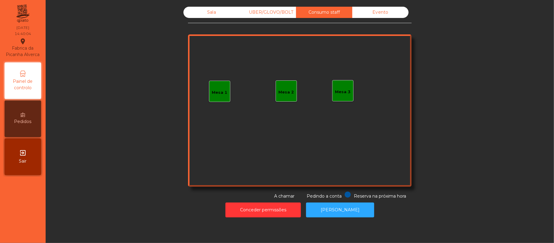
click at [335, 92] on div "Mesa 3" at bounding box center [343, 92] width 16 height 6
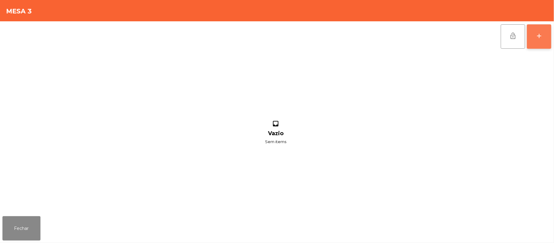
click at [536, 39] on div "add" at bounding box center [538, 35] width 7 height 7
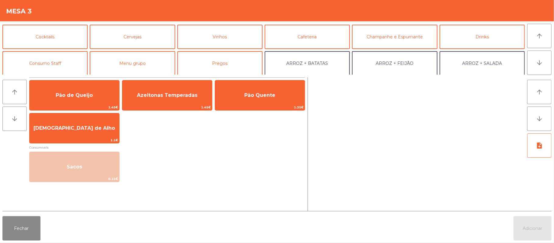
scroll to position [33, 0]
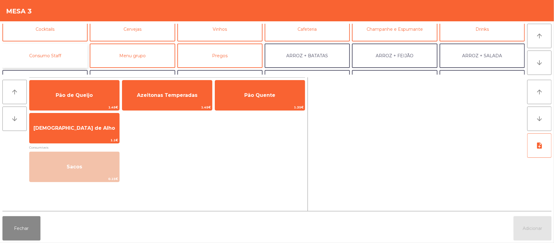
click at [67, 54] on button "Consumo Staff" at bounding box center [44, 55] width 85 height 24
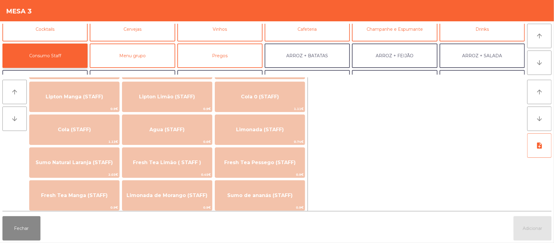
scroll to position [124, 0]
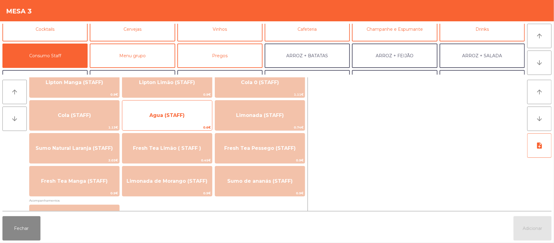
click at [170, 118] on span "Agua (STAFF)" at bounding box center [166, 115] width 35 height 6
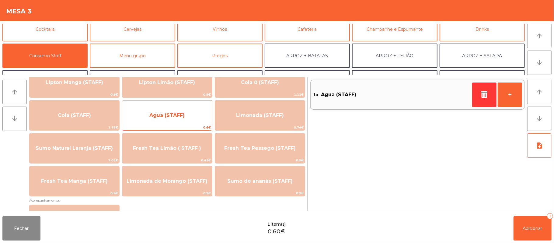
click at [169, 117] on span "Agua (STAFF)" at bounding box center [166, 115] width 35 height 6
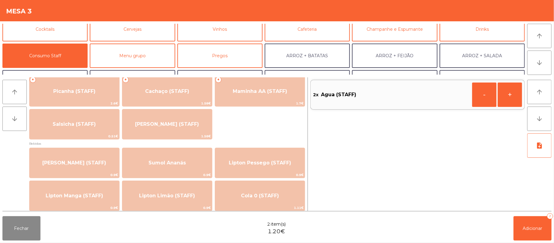
scroll to position [0, 0]
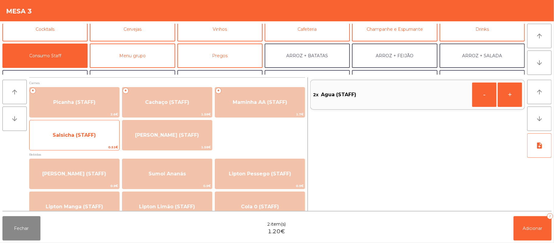
click at [94, 132] on span "Salsicha (STAFF)" at bounding box center [74, 135] width 43 height 6
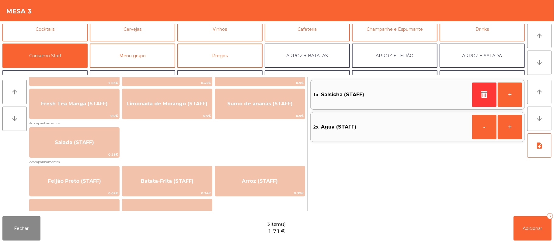
scroll to position [234, 0]
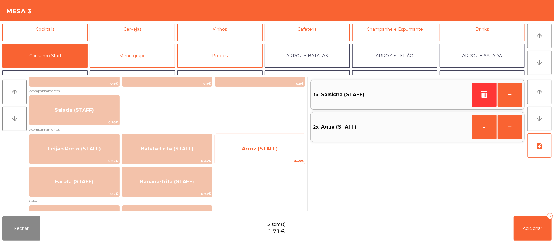
click at [263, 147] on span "Arroz (STAFF)" at bounding box center [260, 149] width 36 height 6
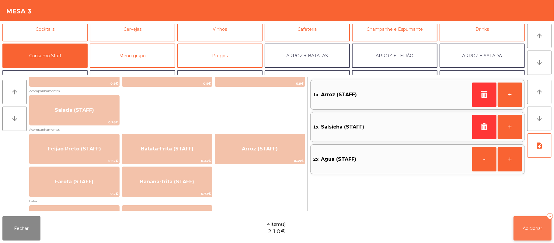
click at [523, 230] on span "Adicionar" at bounding box center [532, 227] width 19 height 5
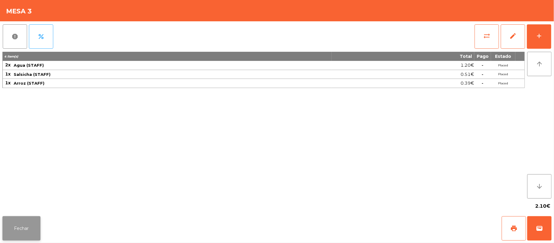
click at [28, 218] on button "Fechar" at bounding box center [21, 228] width 38 height 24
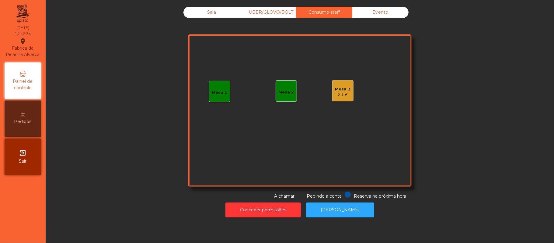
click at [208, 12] on div "Sala" at bounding box center [211, 12] width 56 height 11
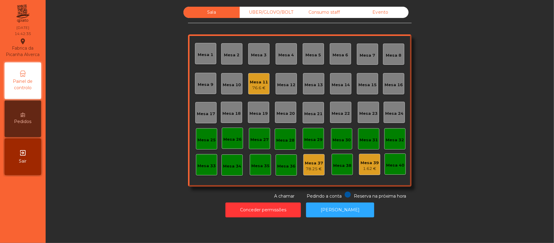
click at [253, 85] on div "76.6 €" at bounding box center [259, 88] width 18 height 6
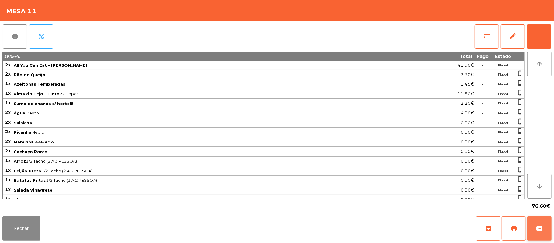
click at [550, 222] on button "wallet" at bounding box center [539, 228] width 24 height 24
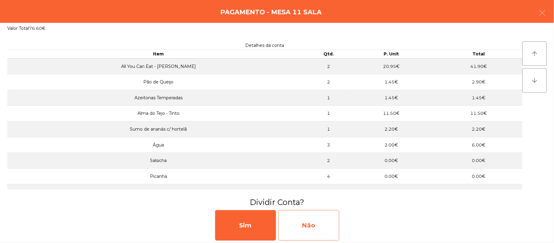
click at [326, 226] on div "Não" at bounding box center [308, 225] width 61 height 30
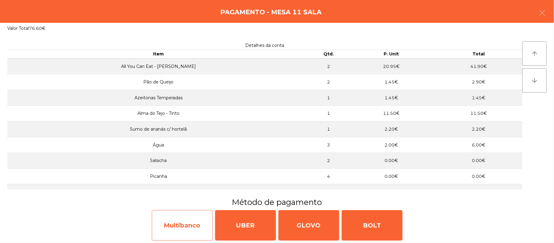
click at [185, 216] on div "Multibanco" at bounding box center [182, 225] width 61 height 30
select select "**"
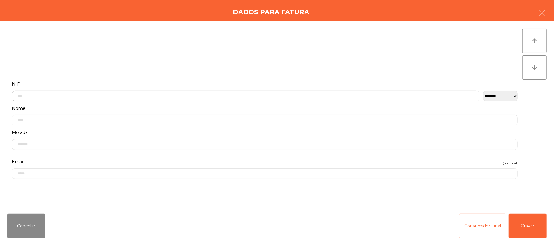
click at [263, 98] on input "text" at bounding box center [245, 96] width 467 height 11
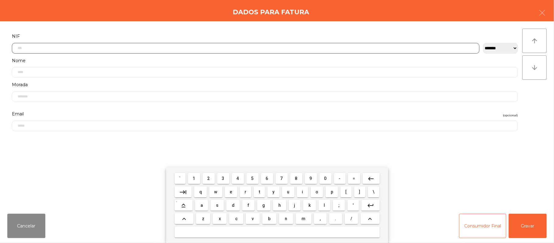
scroll to position [51, 0]
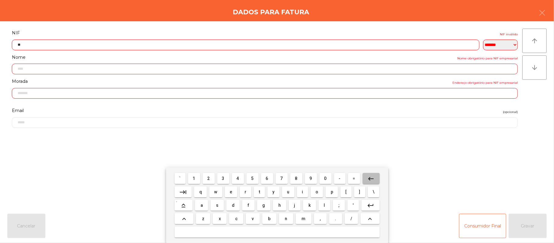
type input "*"
type input "*********"
type input "**********"
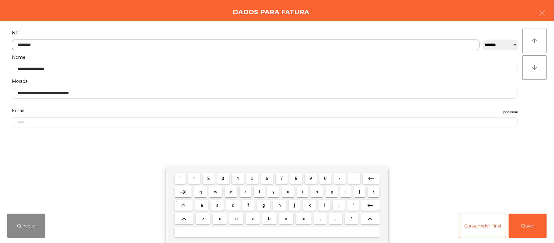
type input "*********"
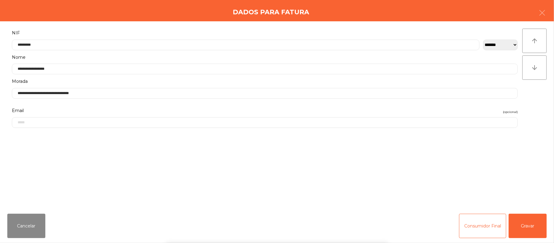
click at [533, 227] on div "` 1 2 3 4 5 6 7 8 9 0 - = keyboard_backspace keyboard_tab q w e r t y u i o p […" at bounding box center [277, 204] width 554 height 75
click at [528, 221] on button "Gravar" at bounding box center [527, 225] width 38 height 24
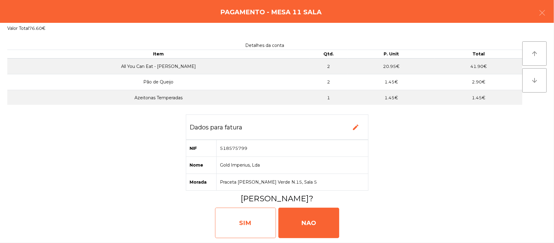
click at [247, 215] on div "SIM" at bounding box center [245, 222] width 61 height 30
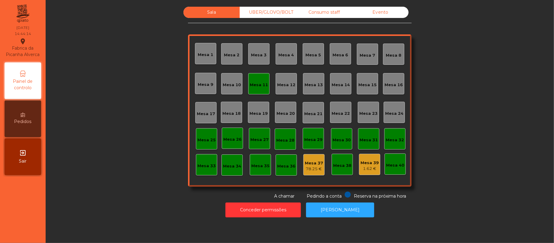
click at [254, 82] on div "Mesa 11" at bounding box center [259, 85] width 18 height 6
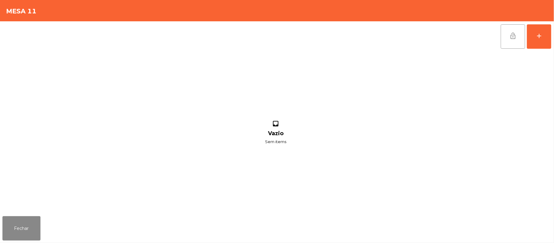
click at [508, 37] on button "lock_open" at bounding box center [513, 36] width 24 height 24
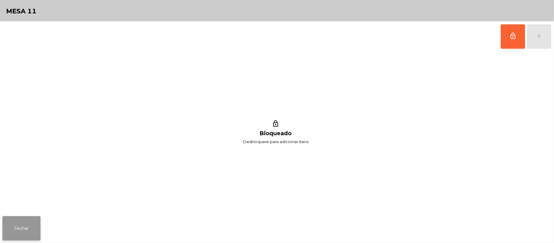
click at [19, 219] on button "Fechar" at bounding box center [21, 228] width 38 height 24
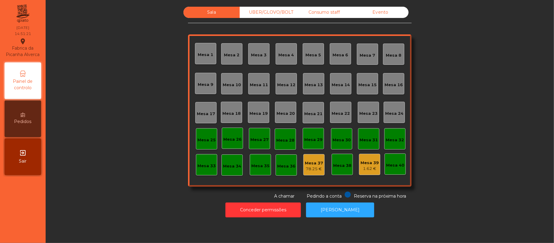
click at [319, 17] on div "Consumo staff" at bounding box center [324, 12] width 56 height 11
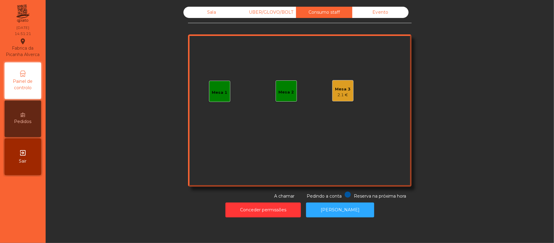
click at [341, 95] on div "2.1 €" at bounding box center [343, 95] width 16 height 6
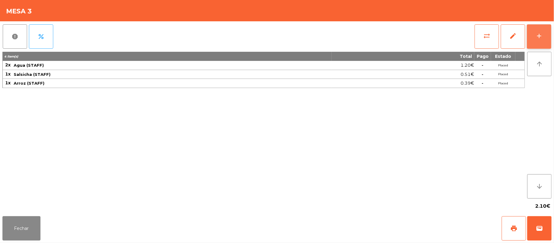
click at [531, 32] on button "add" at bounding box center [539, 36] width 24 height 24
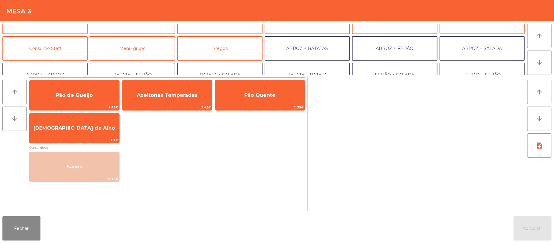
scroll to position [42, 0]
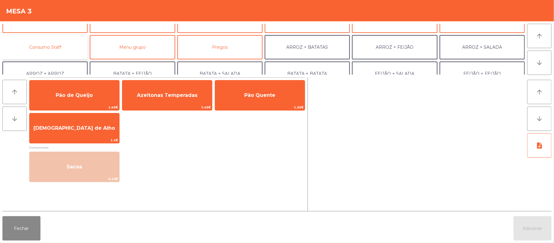
click at [68, 50] on button "Consumo Staff" at bounding box center [44, 47] width 85 height 24
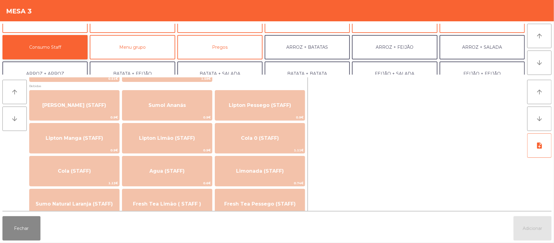
scroll to position [84, 0]
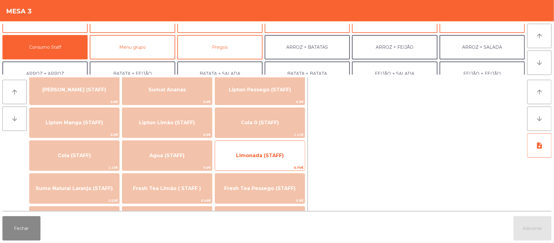
click at [283, 150] on span "Limonada (STAFF)" at bounding box center [260, 155] width 90 height 16
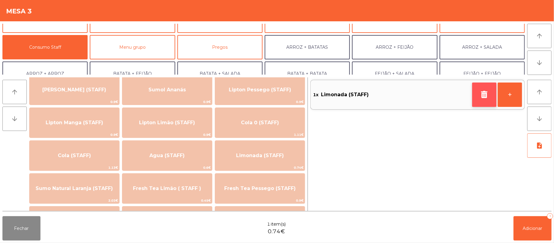
click at [481, 95] on icon "button" at bounding box center [484, 94] width 9 height 7
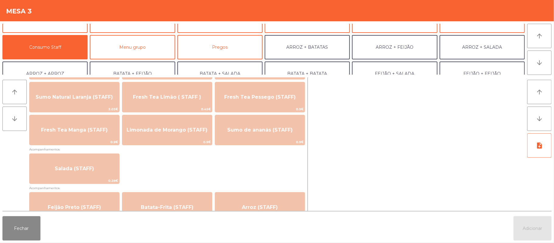
scroll to position [178, 0]
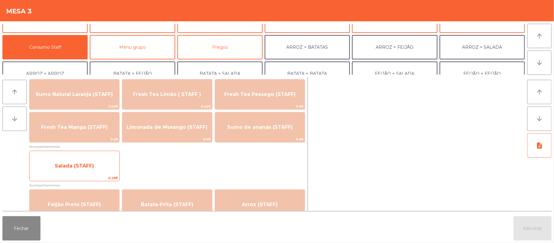
click at [91, 163] on span "Salada (STAFF)" at bounding box center [74, 166] width 39 height 6
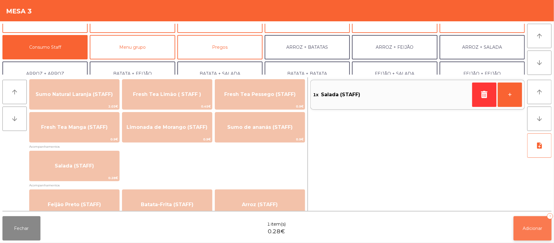
click at [536, 226] on span "Adicionar" at bounding box center [532, 227] width 19 height 5
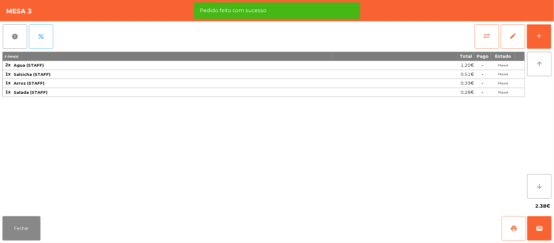
click at [509, 226] on button "print" at bounding box center [514, 228] width 24 height 24
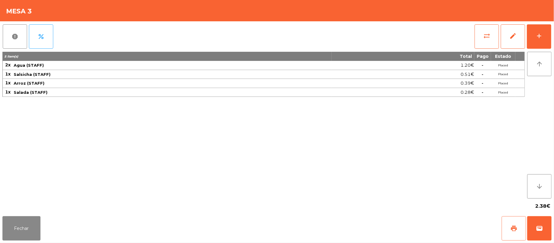
click at [509, 227] on button "print" at bounding box center [514, 228] width 24 height 24
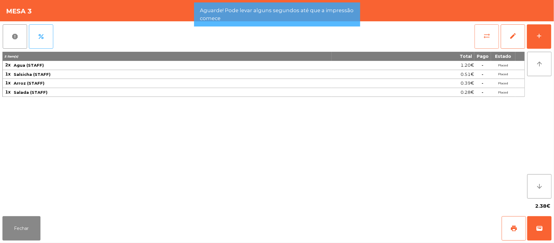
click at [479, 36] on button "sync_alt" at bounding box center [486, 36] width 24 height 24
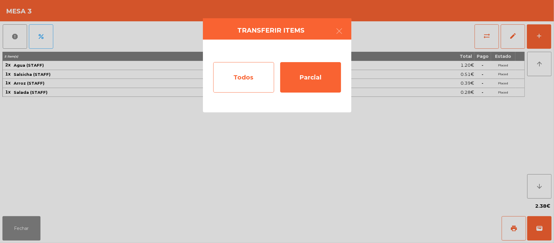
click at [255, 77] on div "Todos" at bounding box center [243, 77] width 61 height 30
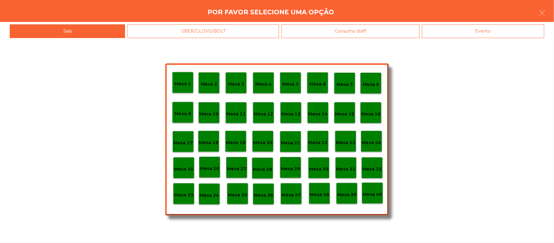
click at [183, 196] on p "Mesa 33" at bounding box center [183, 194] width 19 height 7
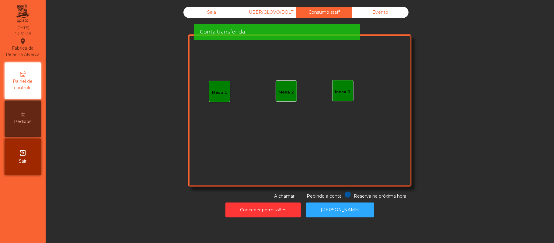
click at [156, 85] on div "Sala UBER/GLOVO/BOLT Consumo staff Evento Mesa 1 Mesa 2 Mesa 3 Reserva na próxi…" at bounding box center [300, 103] width 492 height 193
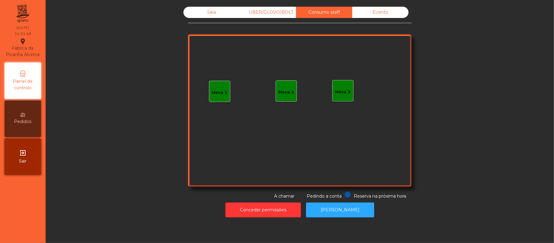
click at [209, 12] on div "Sala" at bounding box center [211, 12] width 56 height 11
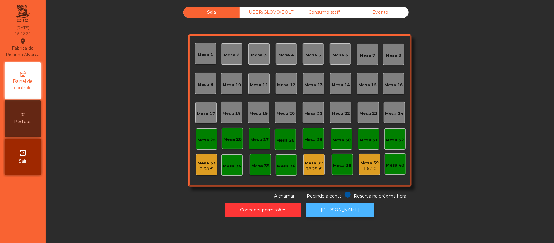
click at [351, 213] on button "[PERSON_NAME]" at bounding box center [340, 209] width 68 height 15
click at [376, 12] on div "Evento" at bounding box center [380, 12] width 56 height 11
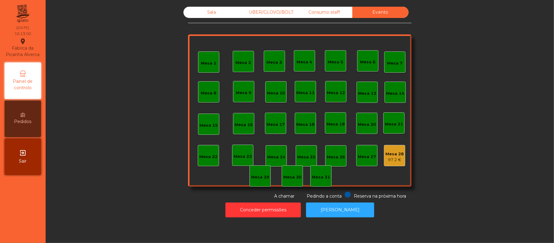
click at [390, 157] on div "97.2 €" at bounding box center [394, 160] width 18 height 6
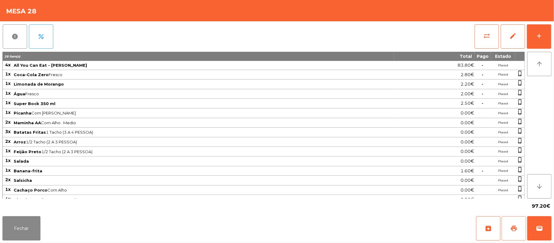
click at [512, 226] on span "print" at bounding box center [513, 227] width 7 height 7
click at [22, 227] on button "Fechar" at bounding box center [21, 228] width 38 height 24
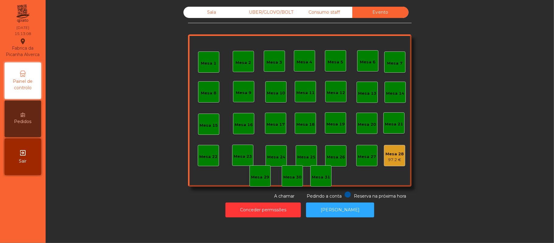
click at [209, 14] on div "Sala" at bounding box center [211, 12] width 56 height 11
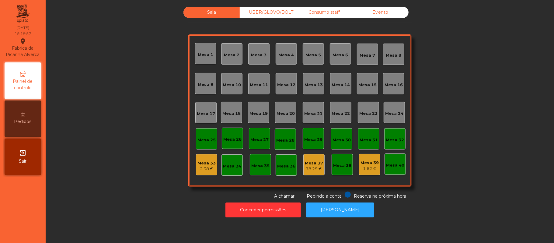
click at [377, 12] on div "Evento" at bounding box center [380, 12] width 56 height 11
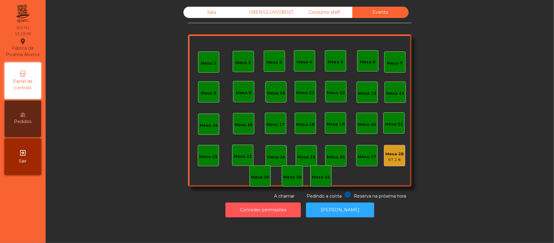
click at [281, 208] on button "Conceder permissões" at bounding box center [262, 209] width 75 height 15
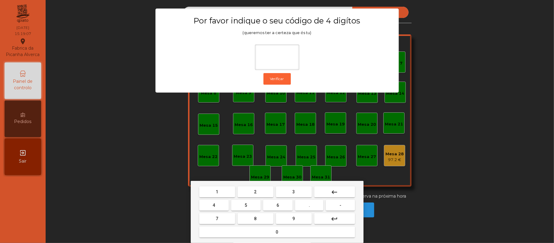
click at [256, 195] on button "2" at bounding box center [256, 191] width 36 height 11
click at [277, 205] on span "6" at bounding box center [278, 205] width 2 height 5
click at [222, 197] on button "1" at bounding box center [217, 191] width 36 height 11
click at [241, 206] on button "5" at bounding box center [246, 205] width 30 height 11
type input "****"
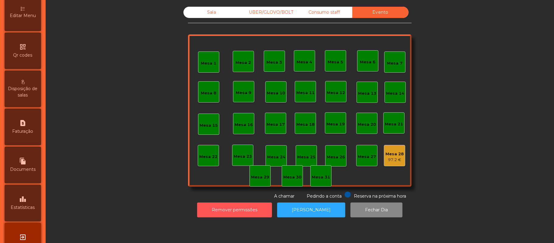
scroll to position [145, 0]
click at [26, 202] on icon "leaderboard" at bounding box center [22, 197] width 7 height 7
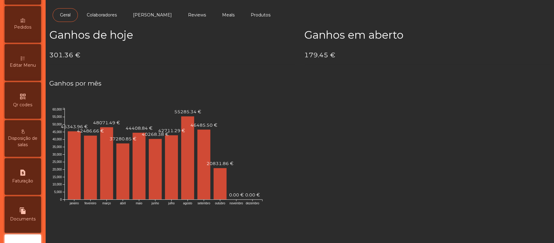
scroll to position [19, 0]
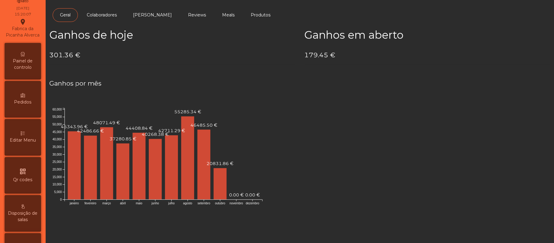
click at [27, 65] on span "Painel de controlo" at bounding box center [22, 64] width 33 height 13
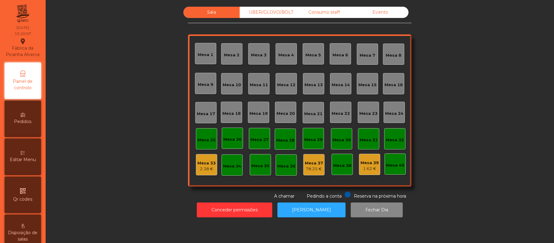
click at [384, 12] on div "Evento" at bounding box center [380, 12] width 56 height 11
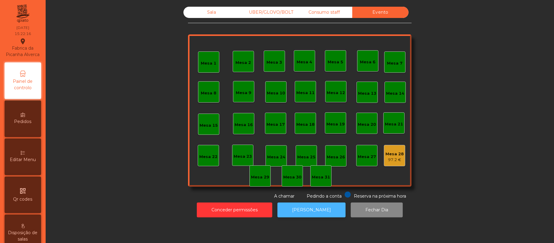
click at [317, 208] on button "[PERSON_NAME]" at bounding box center [311, 209] width 68 height 15
click at [207, 15] on div "Sala" at bounding box center [211, 12] width 56 height 11
